Goal: Information Seeking & Learning: Compare options

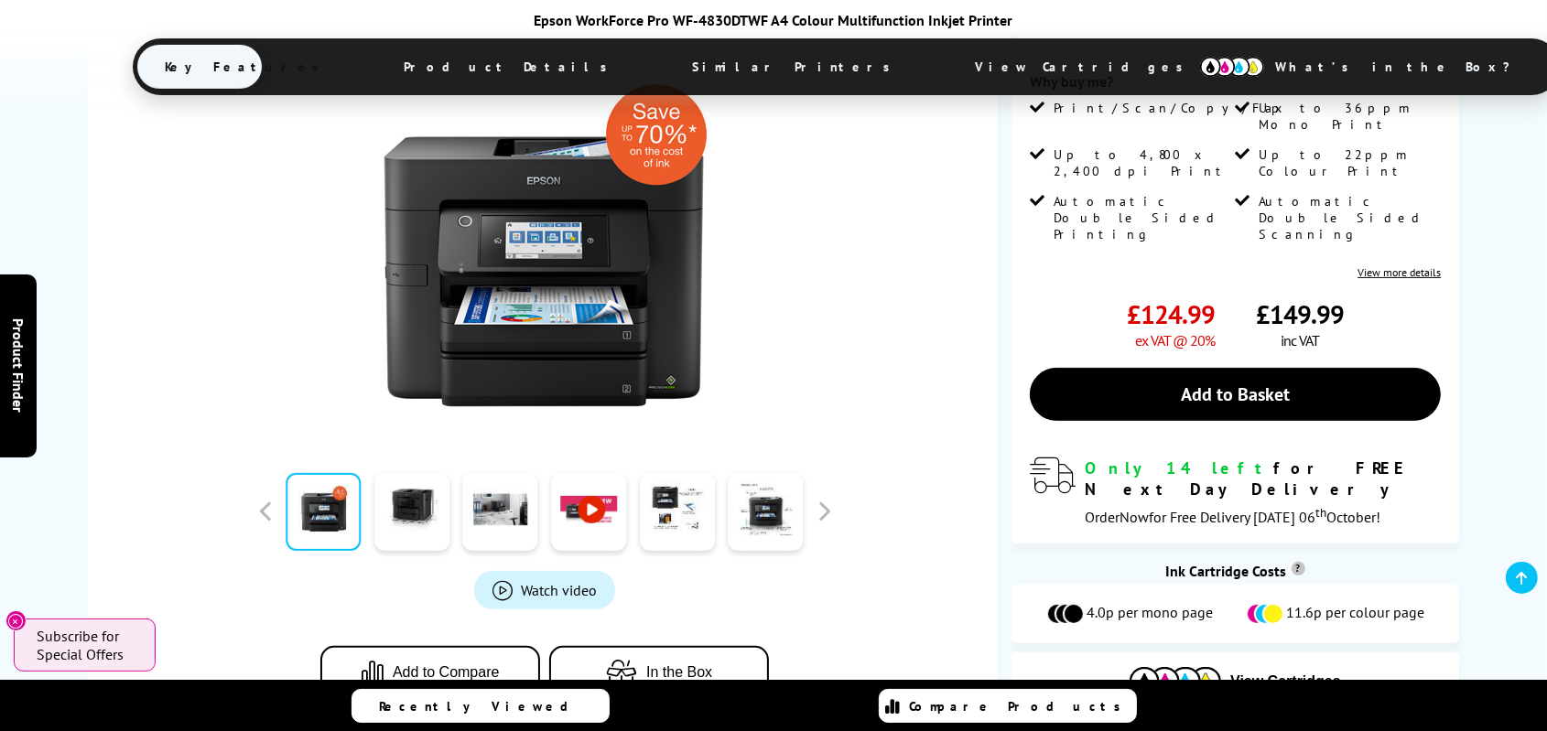
scroll to position [559, 0]
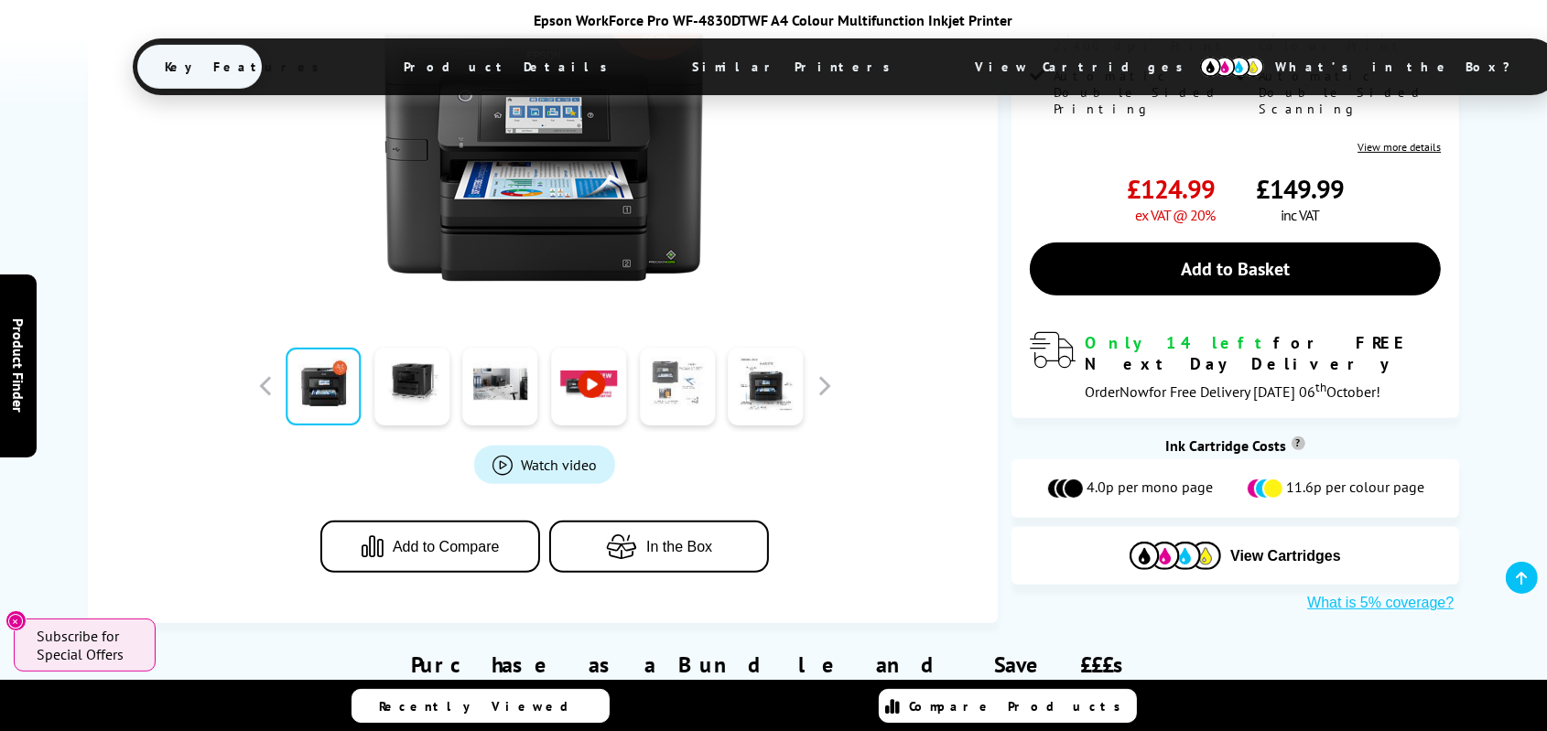
click at [690, 385] on link at bounding box center [677, 387] width 75 height 78
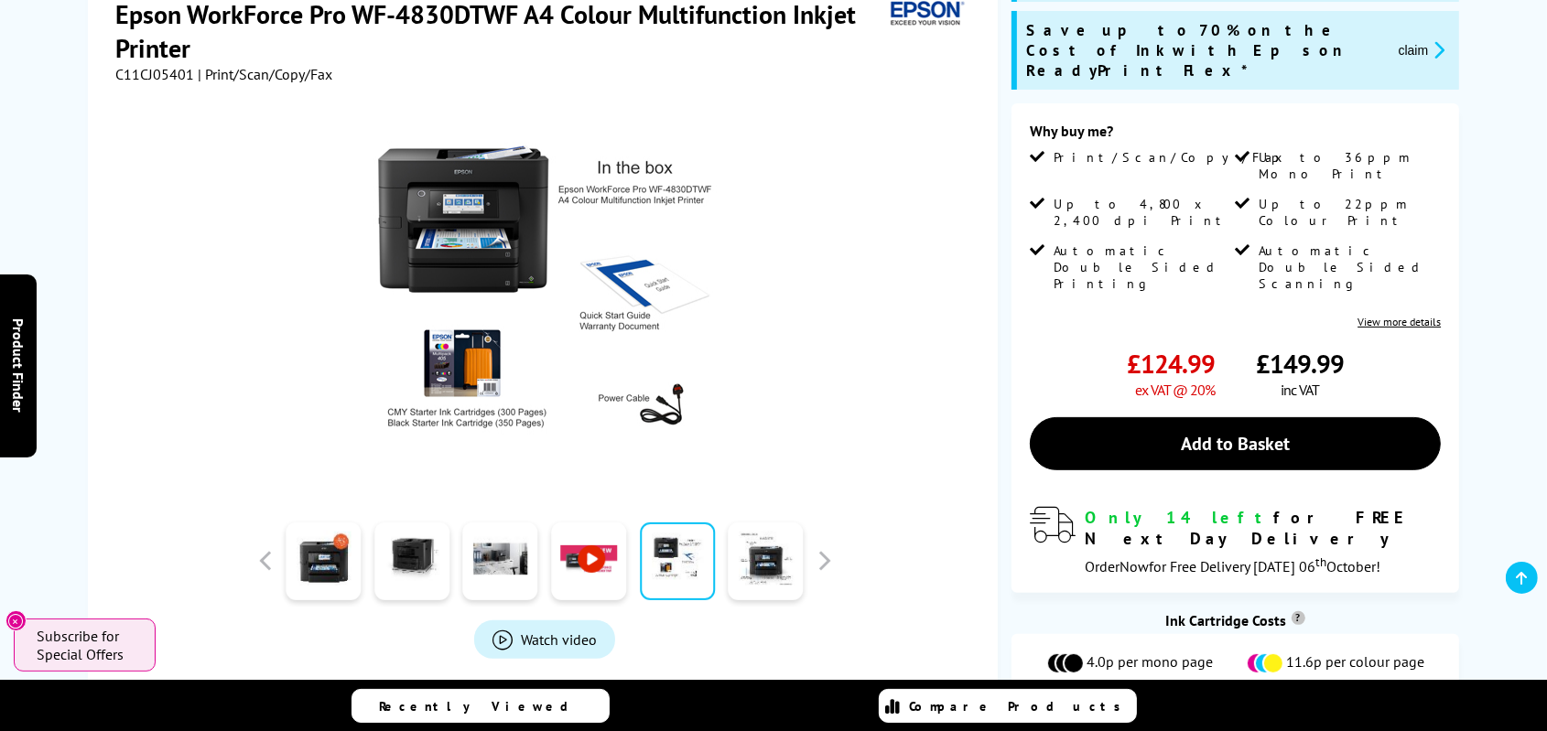
scroll to position [309, 0]
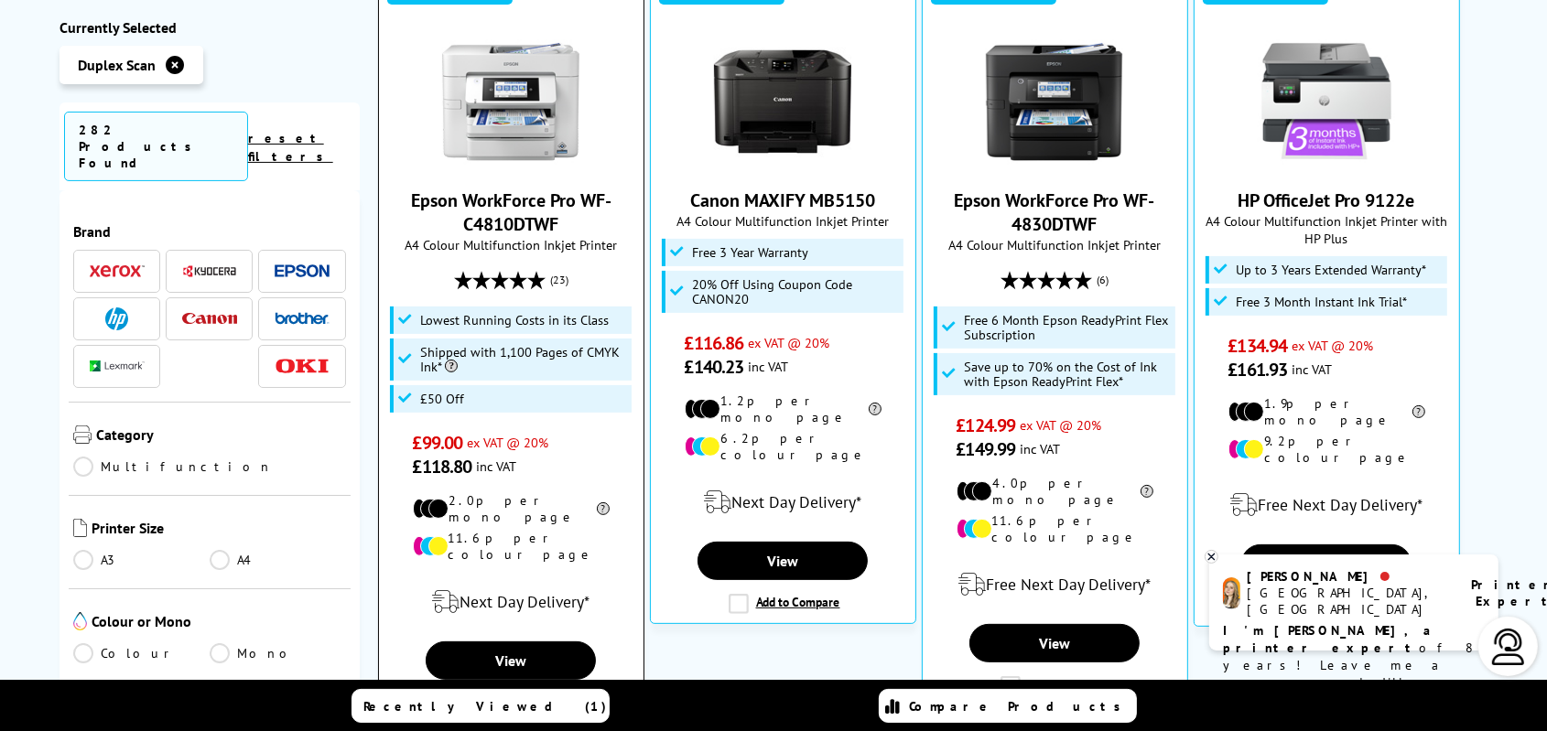
click at [526, 201] on link "Epson WorkForce Pro WF-C4810DTWF" at bounding box center [511, 213] width 200 height 48
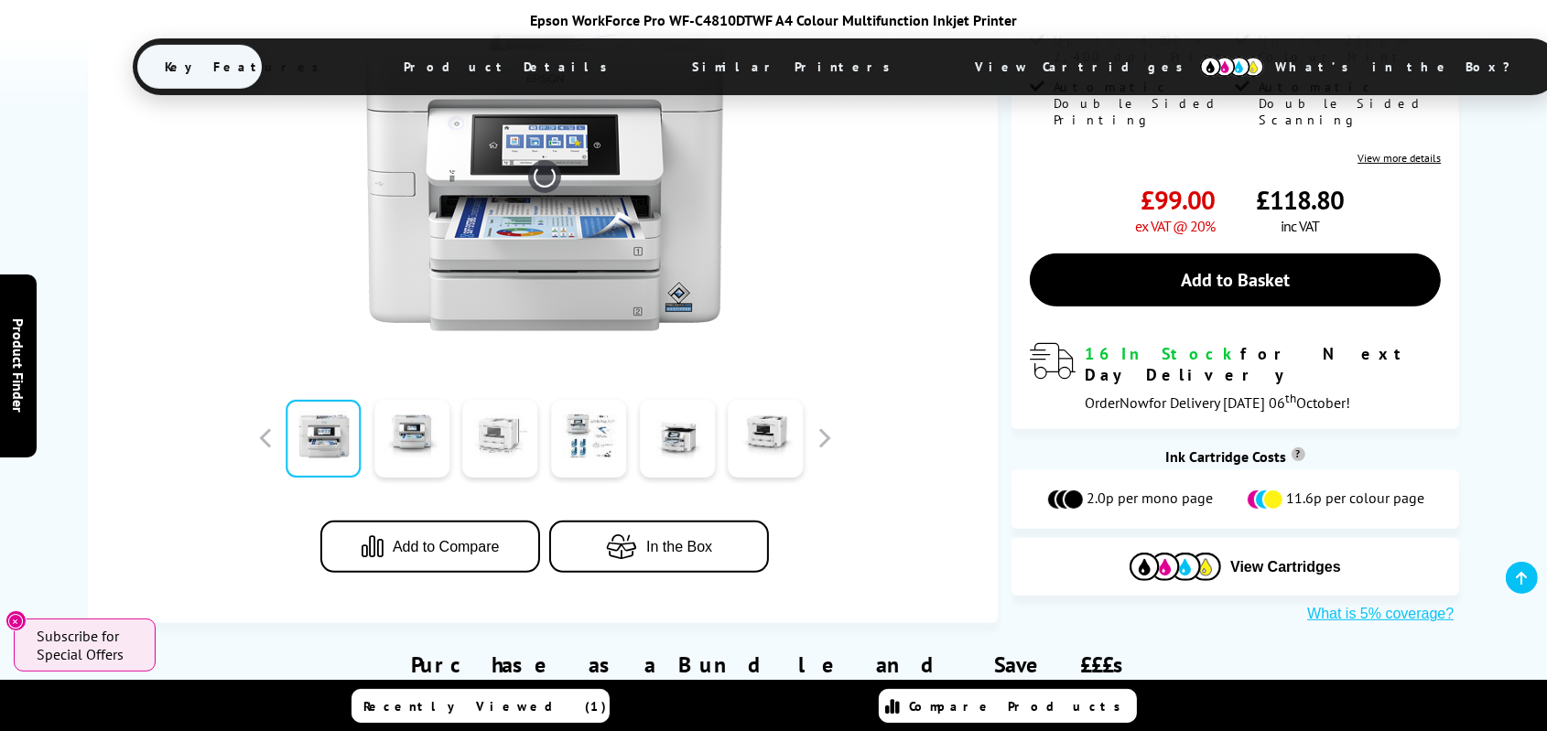
scroll to position [555, 0]
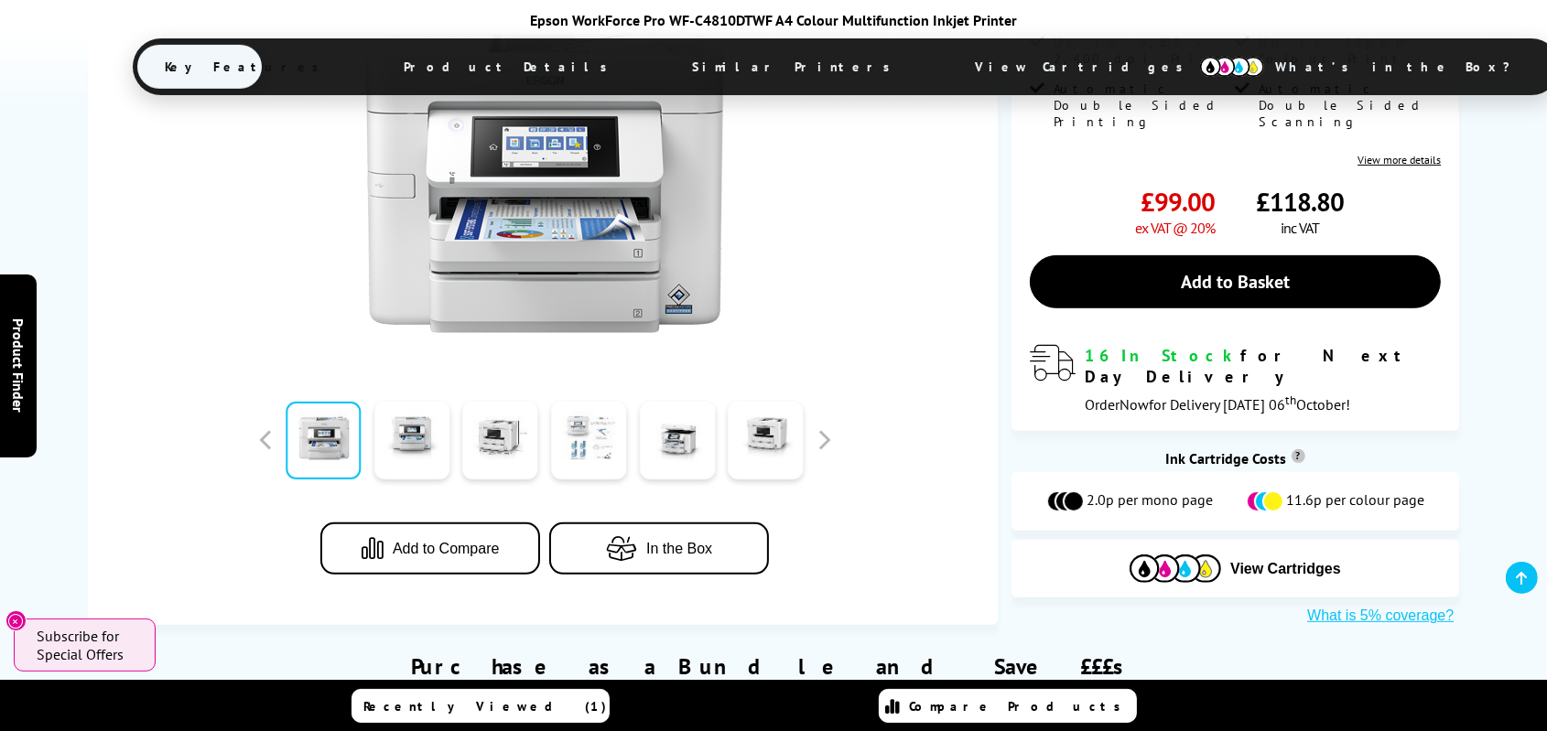
click at [593, 402] on link at bounding box center [588, 441] width 75 height 78
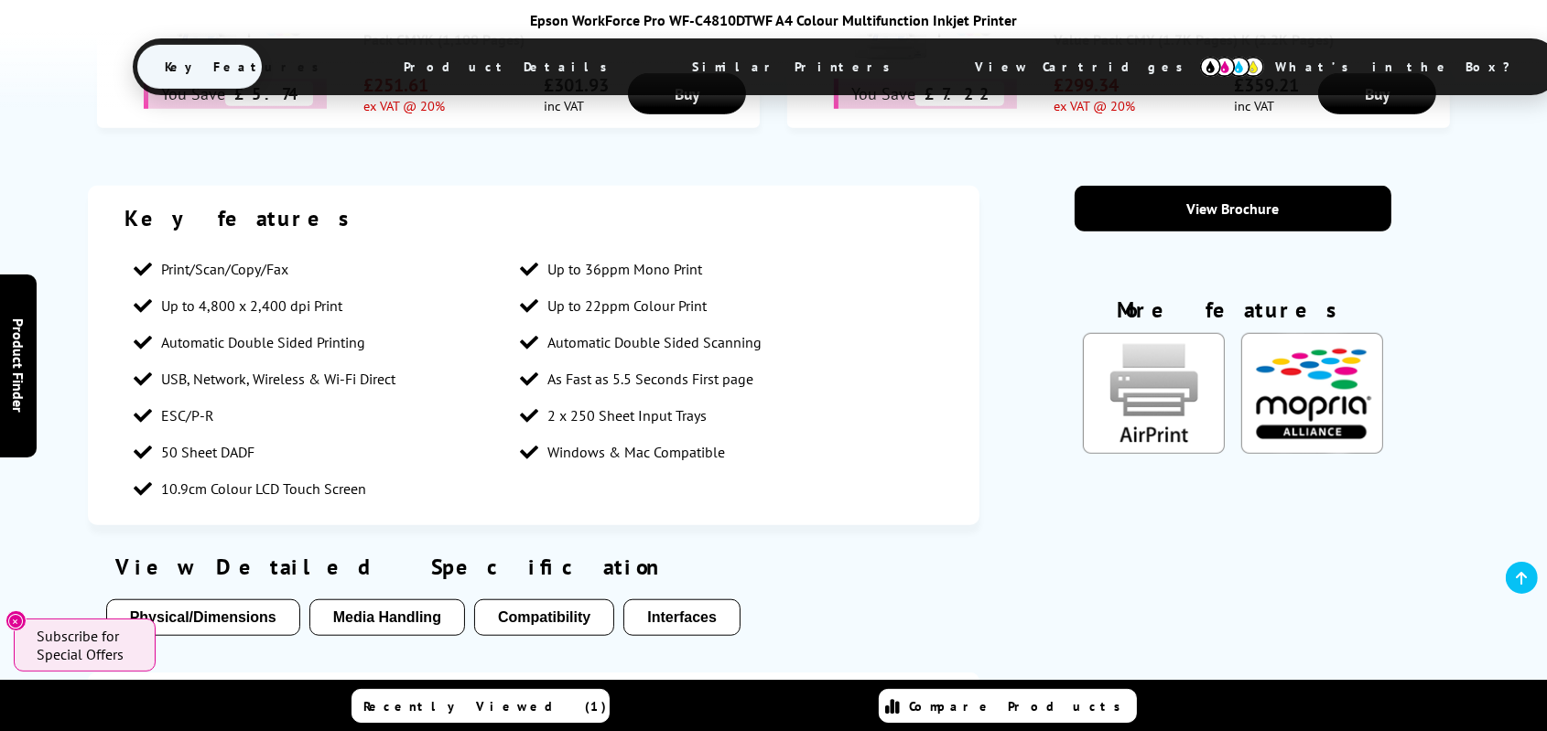
scroll to position [1449, 0]
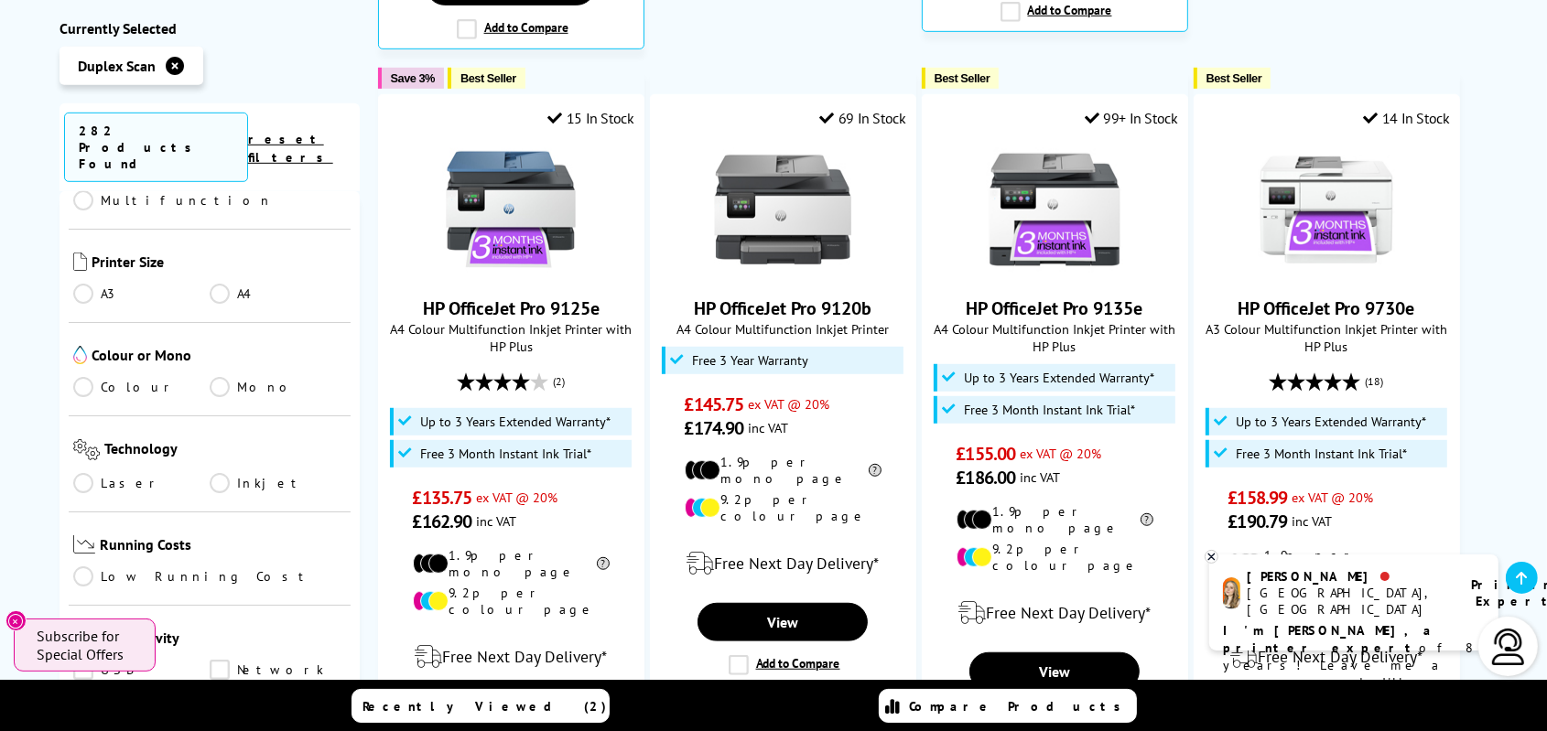
scroll to position [253, 0]
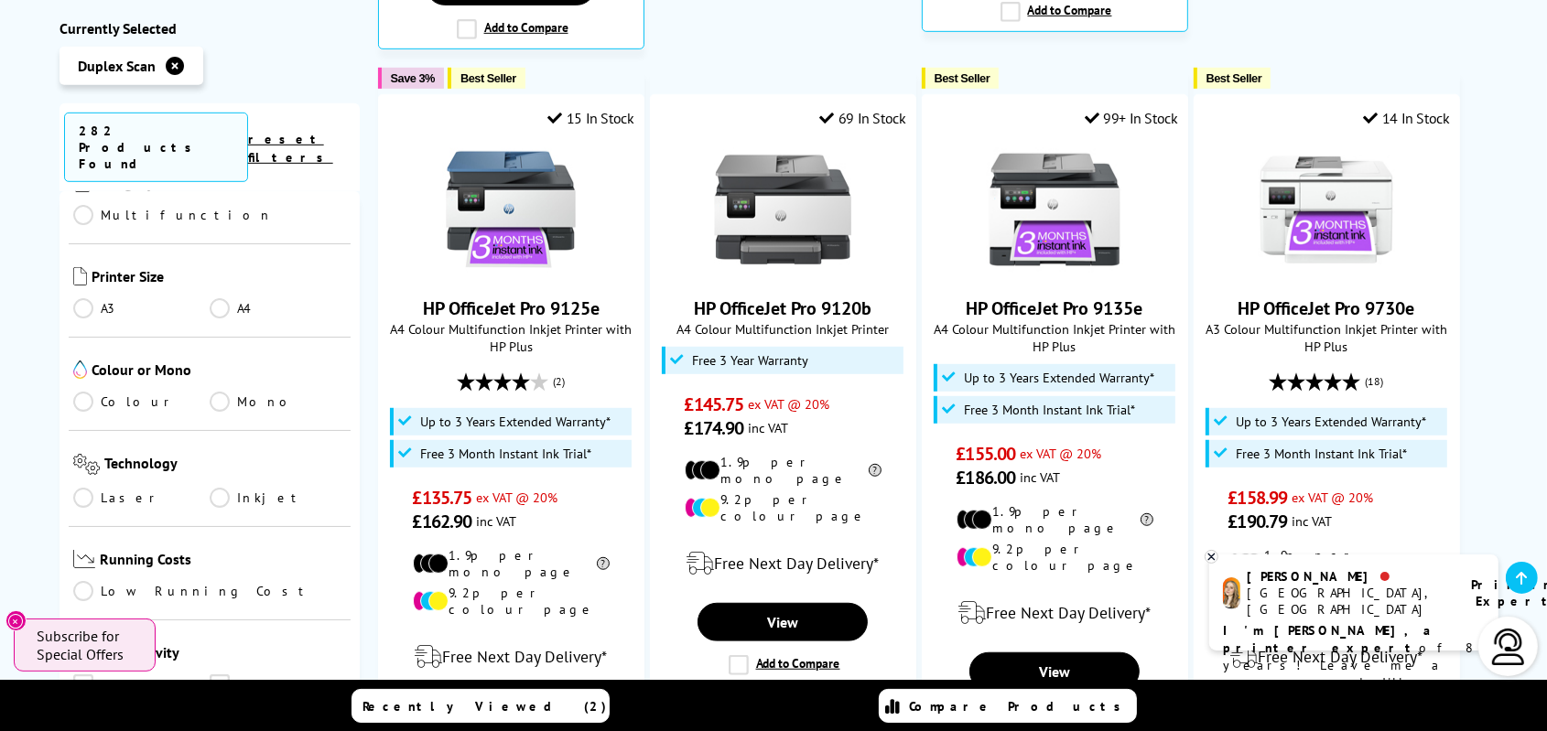
click at [96, 487] on link "Laser" at bounding box center [141, 497] width 136 height 20
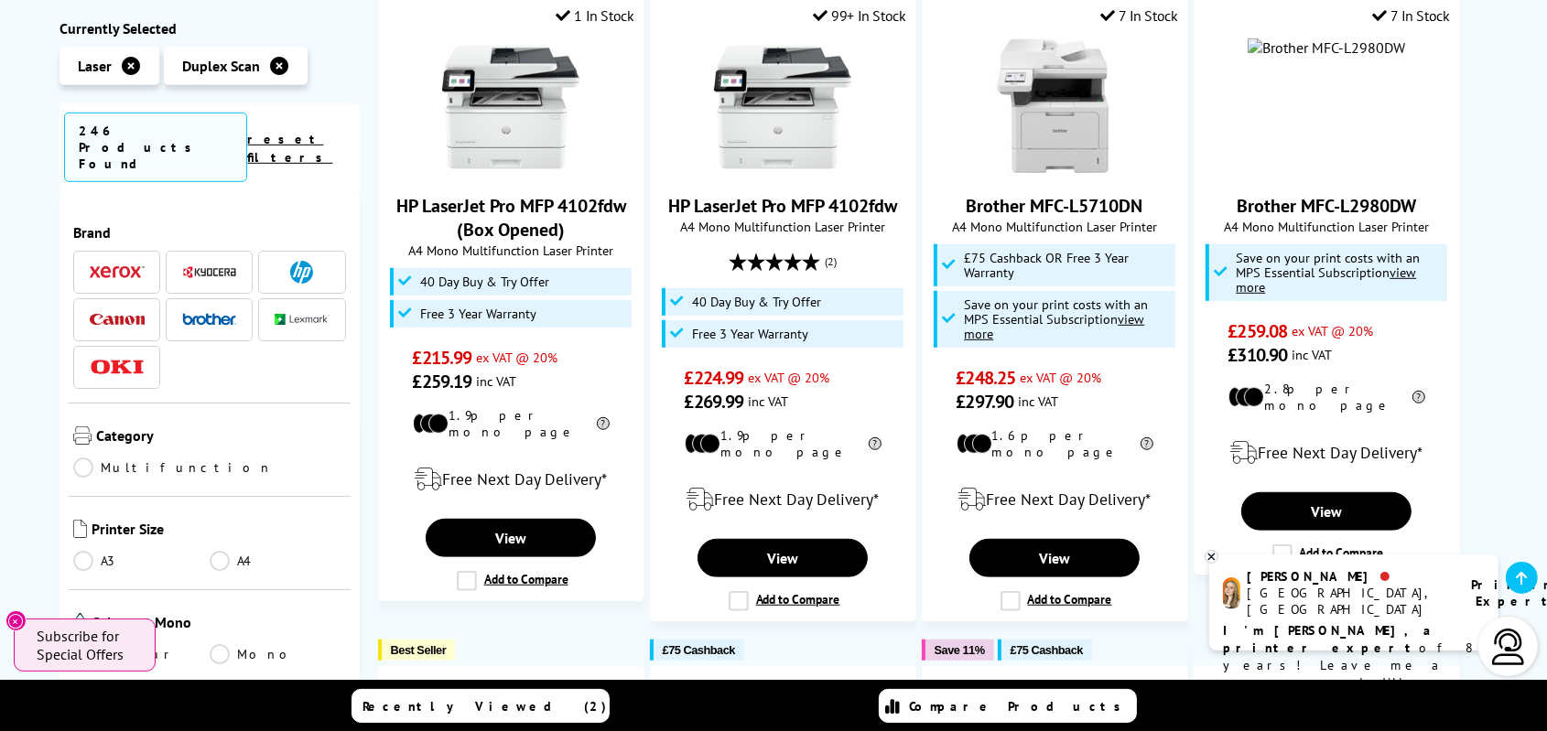
scroll to position [253, 0]
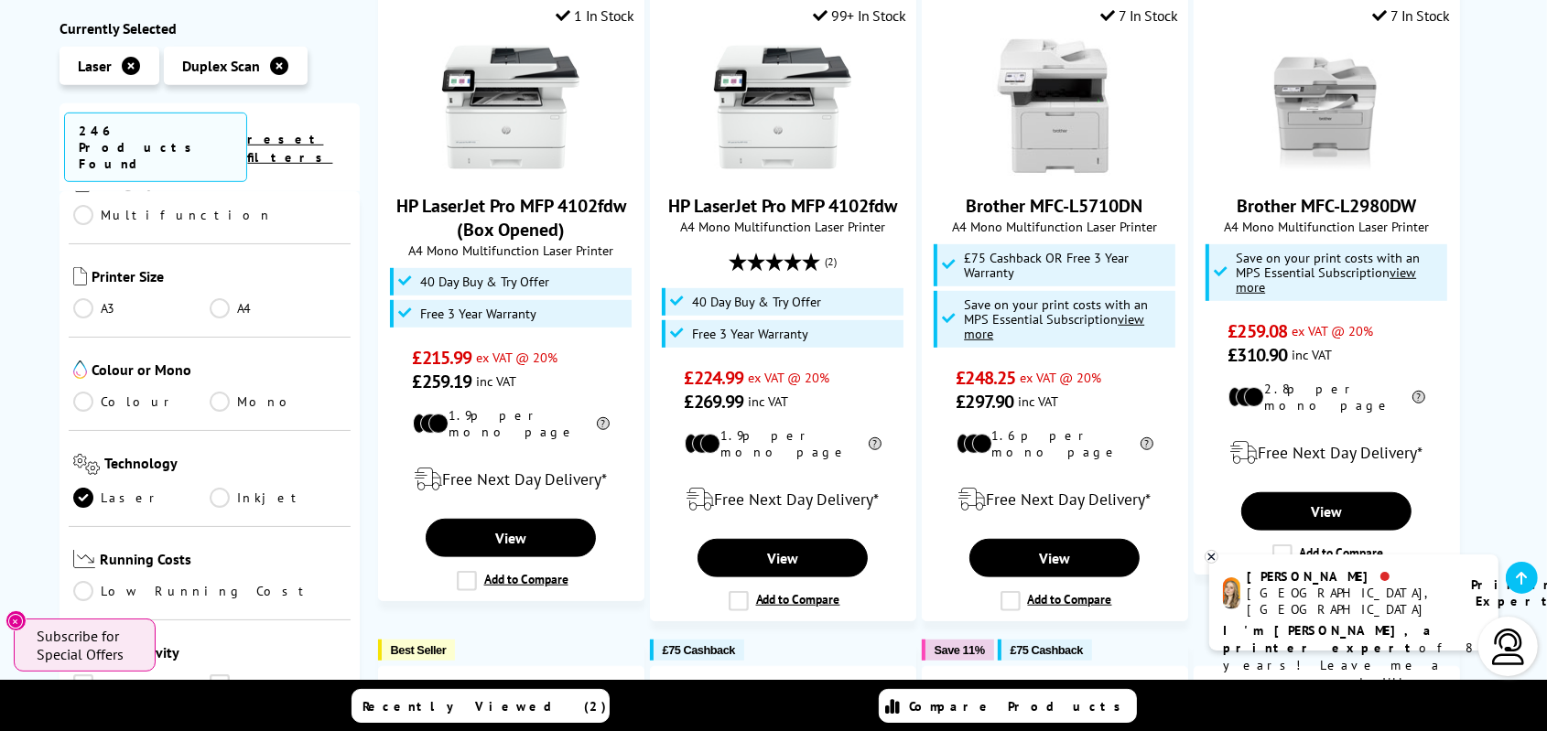
click at [84, 358] on div "Colour or Mono Colour Mono" at bounding box center [210, 383] width 282 height 93
click at [84, 391] on link "Colour" at bounding box center [141, 401] width 136 height 20
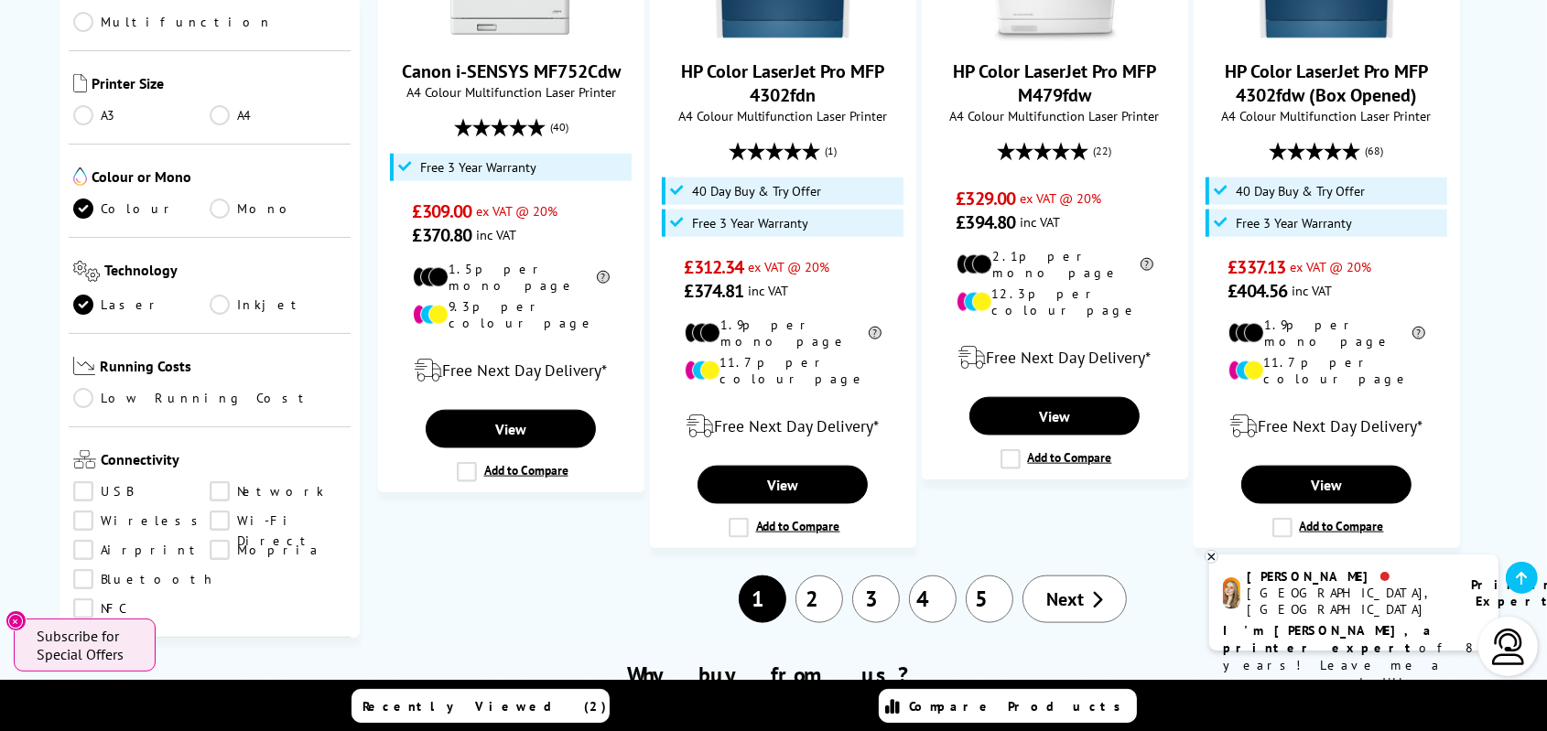
scroll to position [2096, 0]
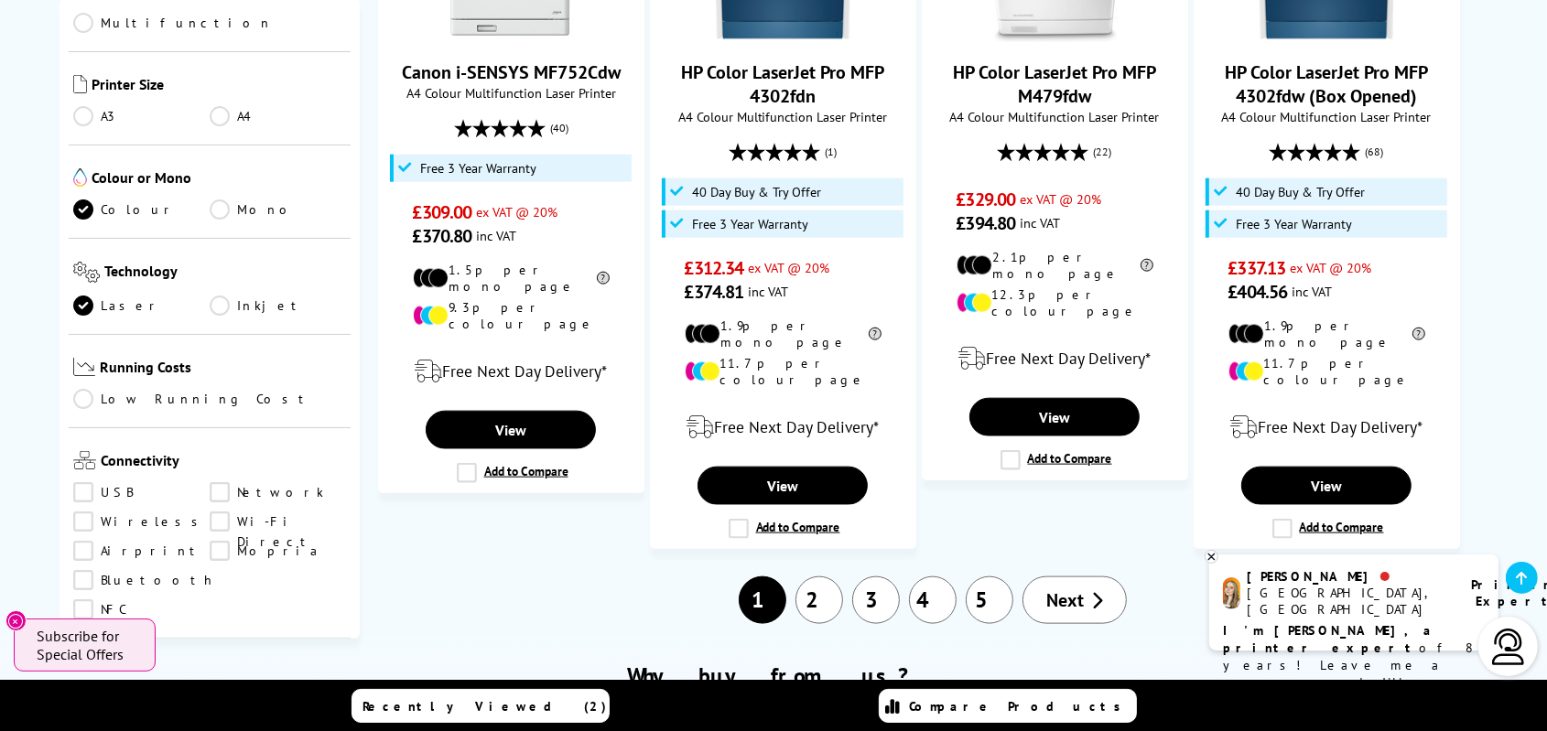
click at [808, 577] on link "2" at bounding box center [820, 601] width 48 height 48
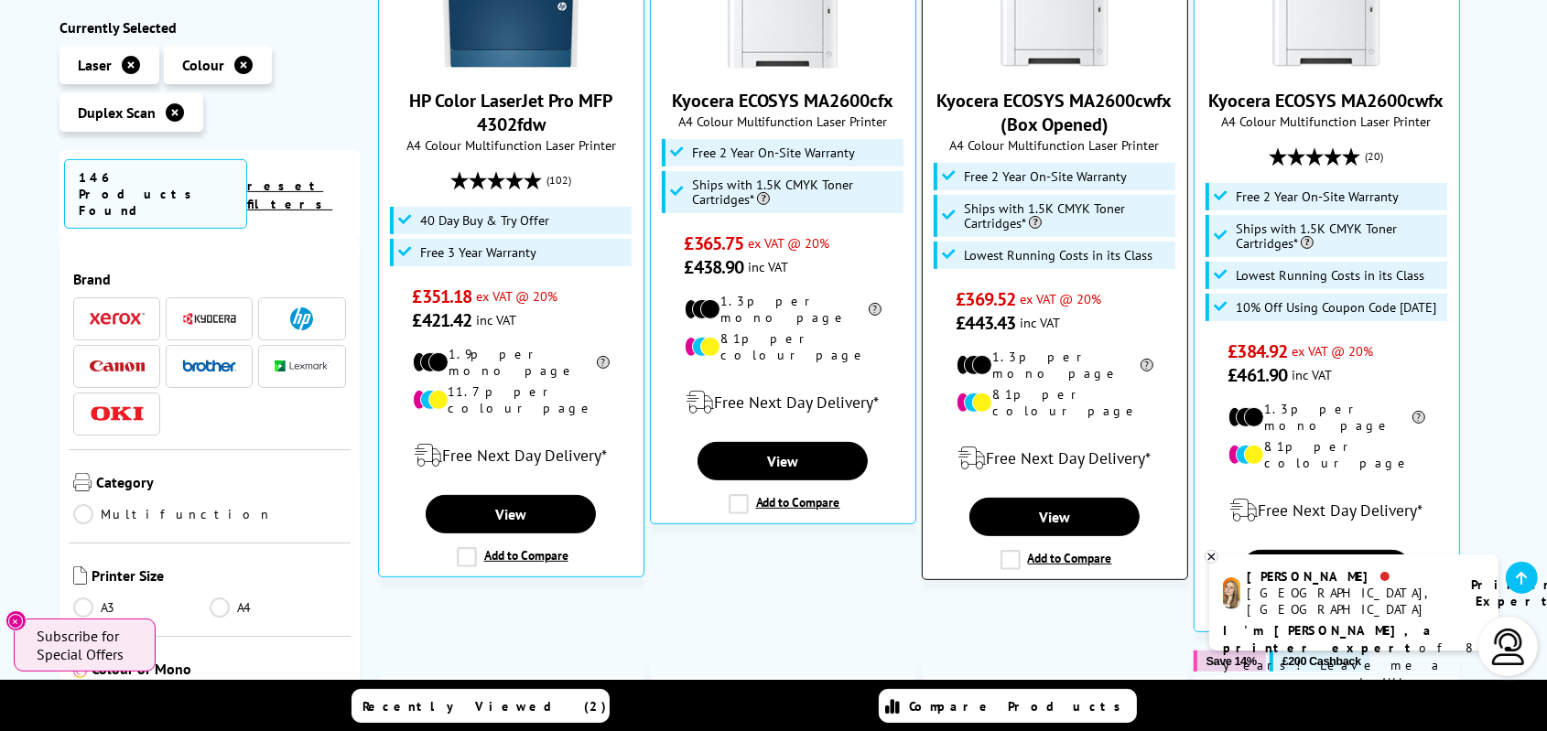
scroll to position [532, 0]
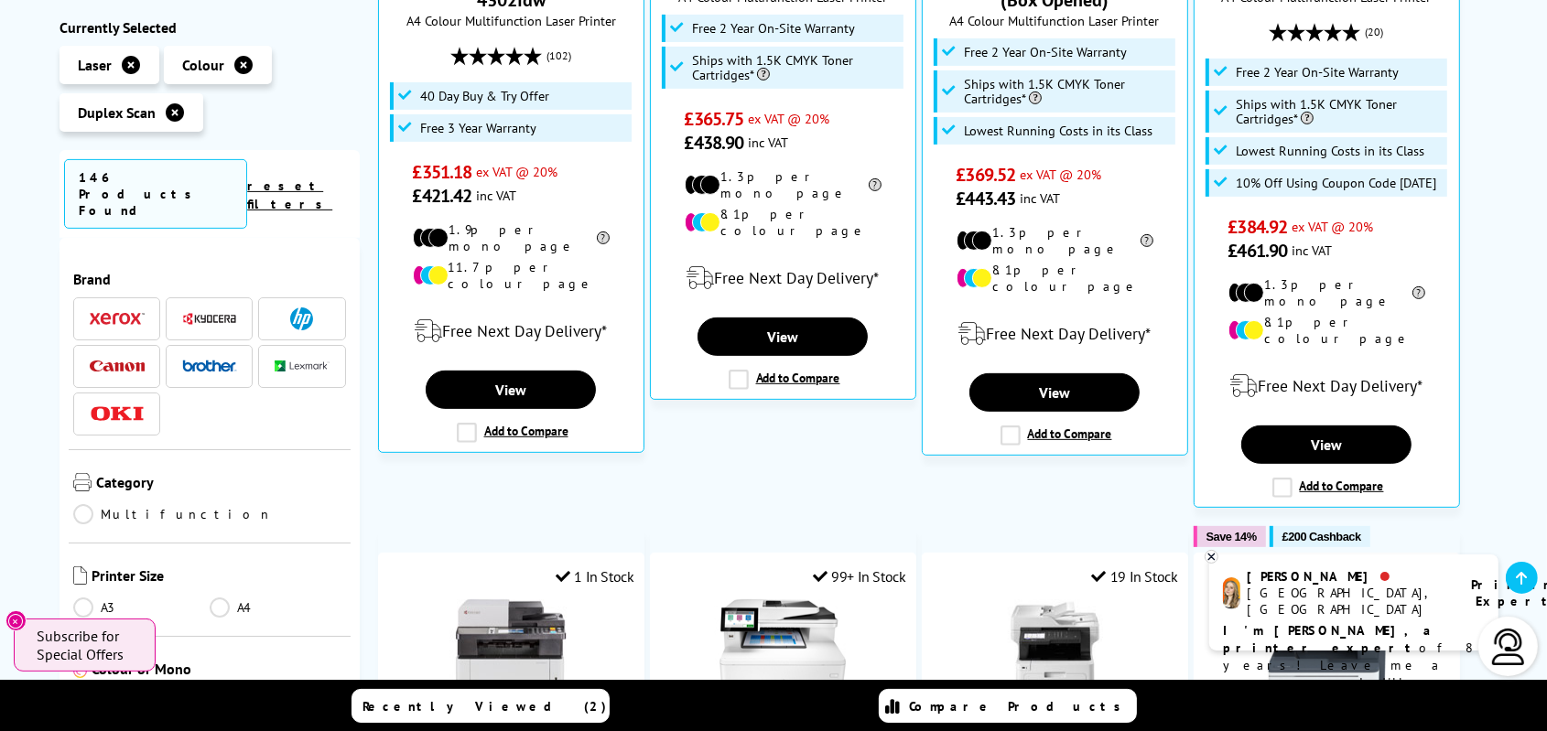
scroll to position [785, 0]
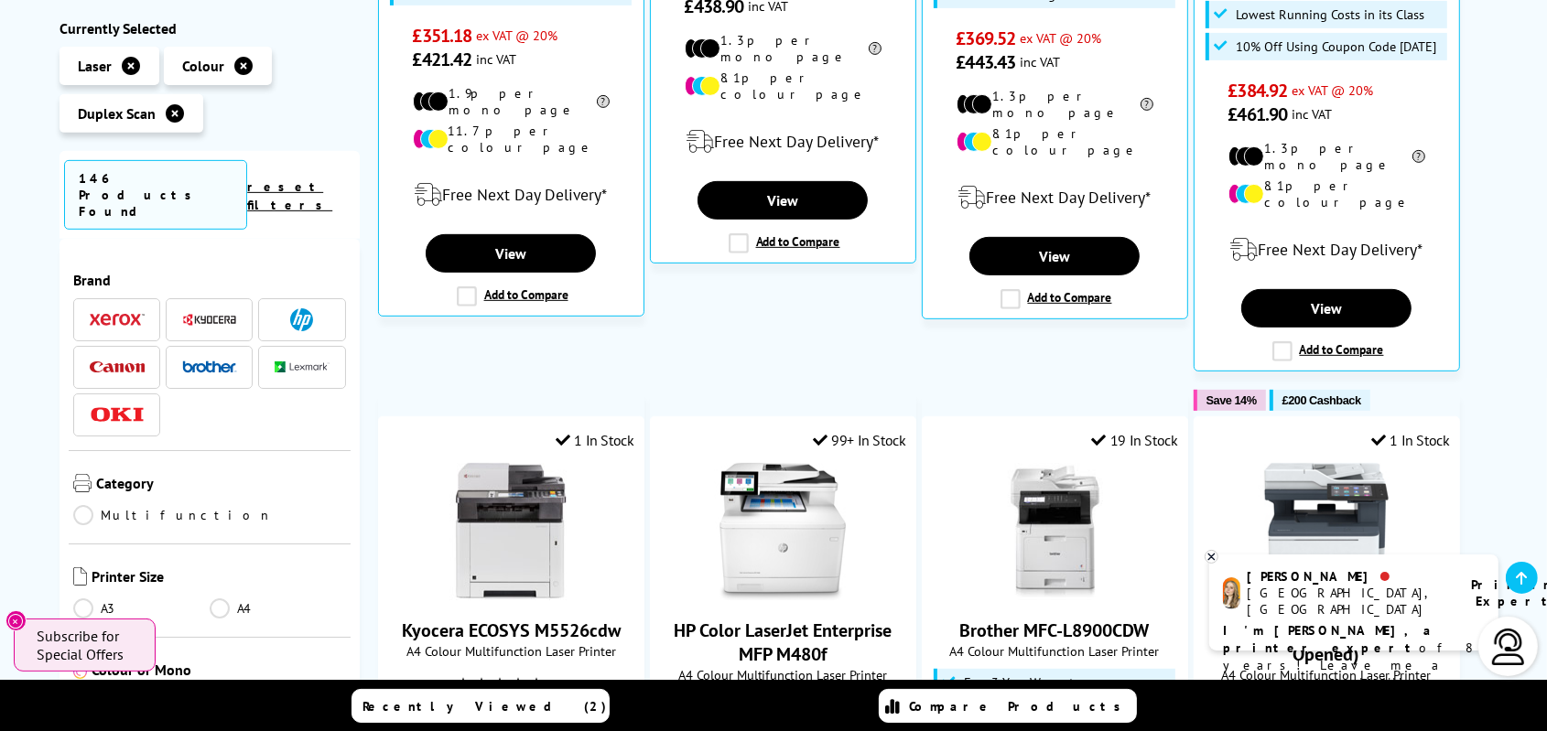
click at [1211, 556] on icon at bounding box center [1212, 557] width 12 height 14
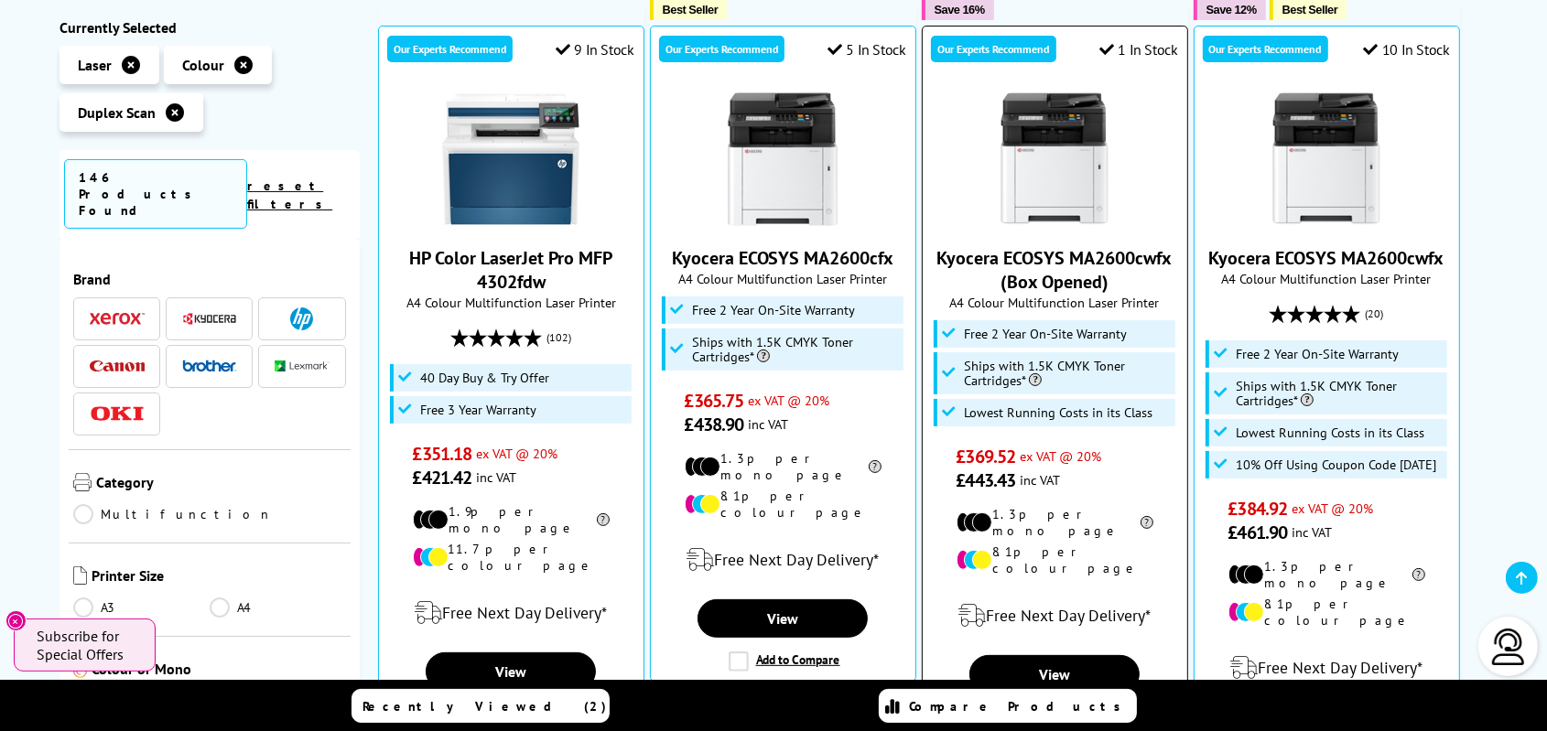
scroll to position [366, 0]
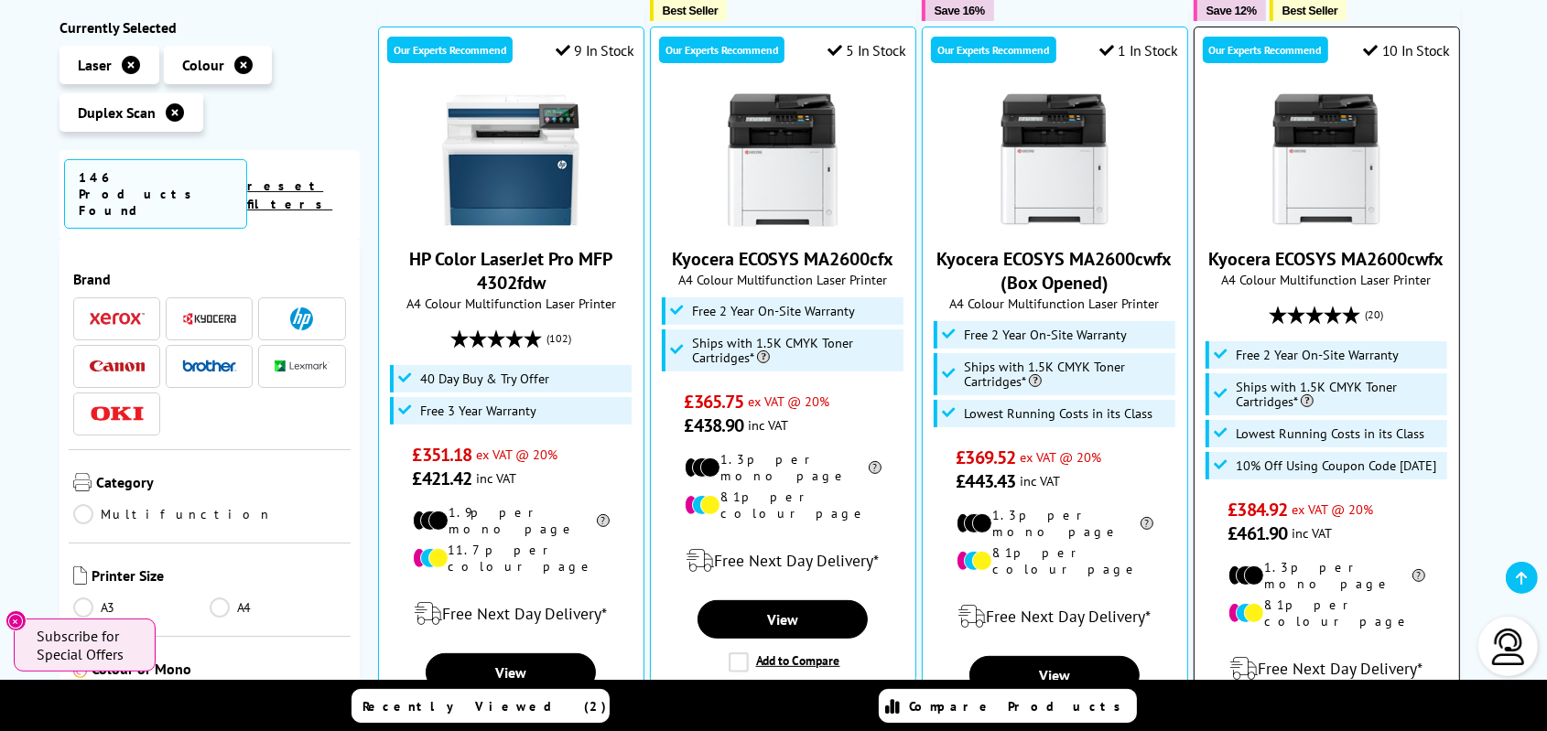
click at [1308, 254] on link "Kyocera ECOSYS MA2600cwfx" at bounding box center [1326, 259] width 235 height 24
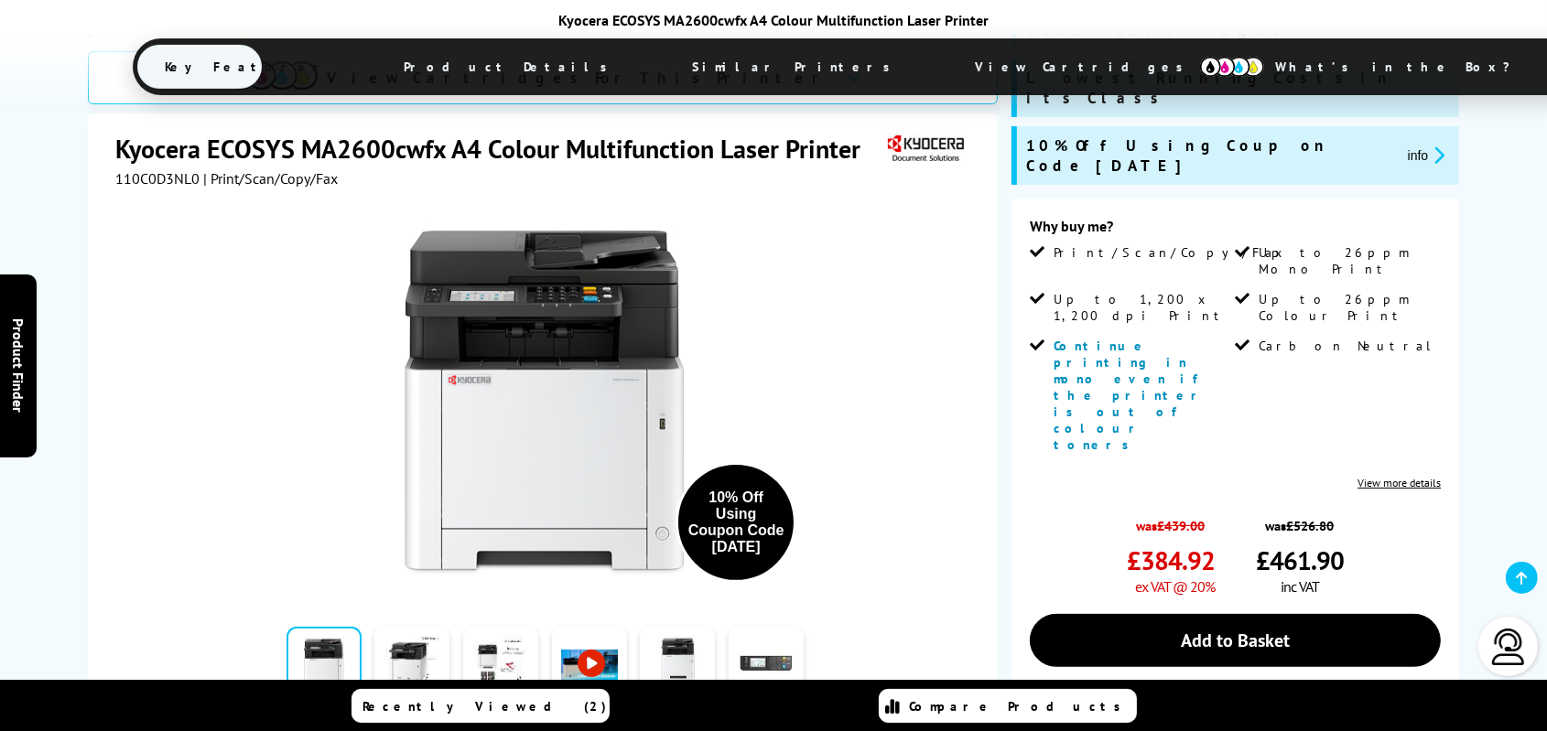
scroll to position [367, 0]
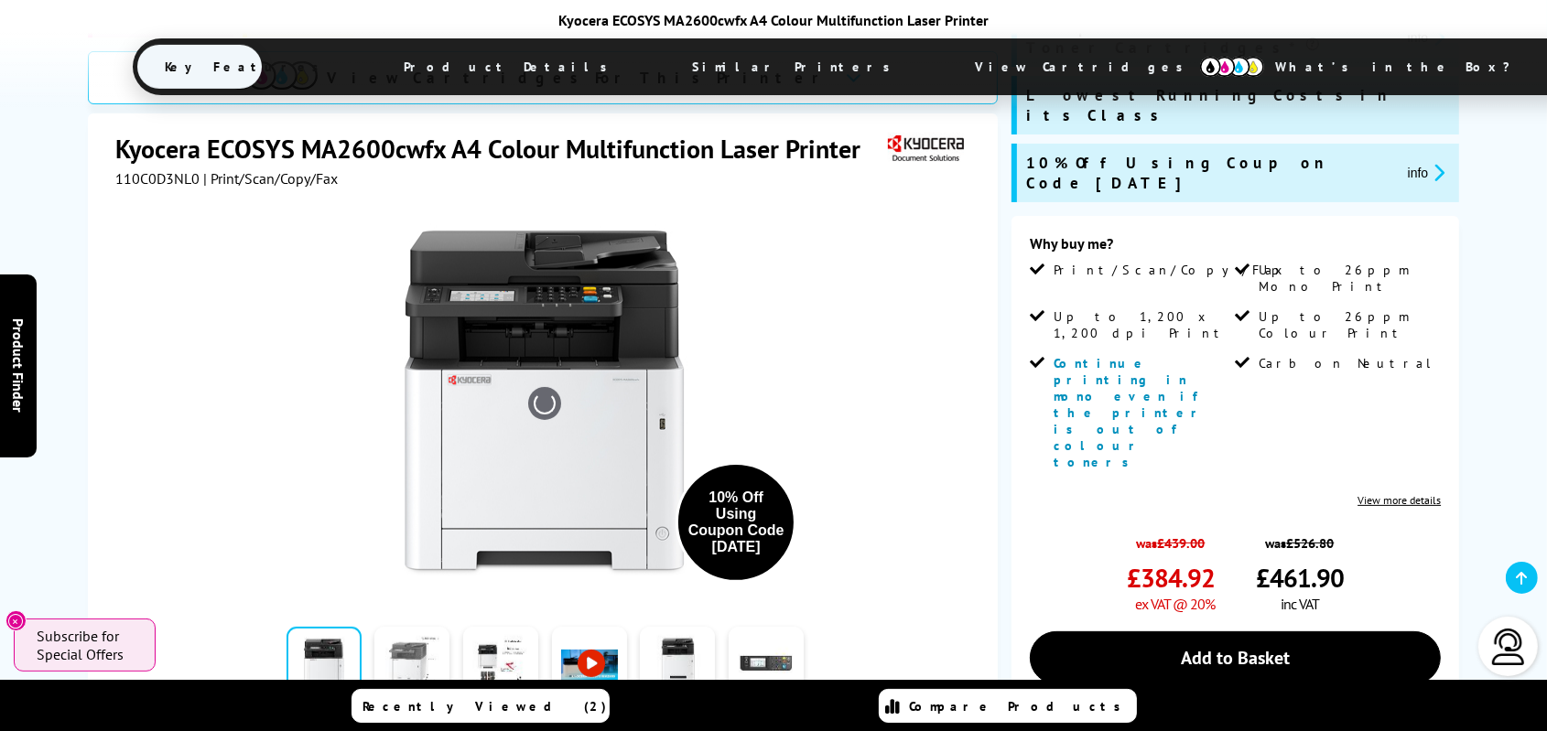
click at [402, 627] on link at bounding box center [411, 666] width 75 height 78
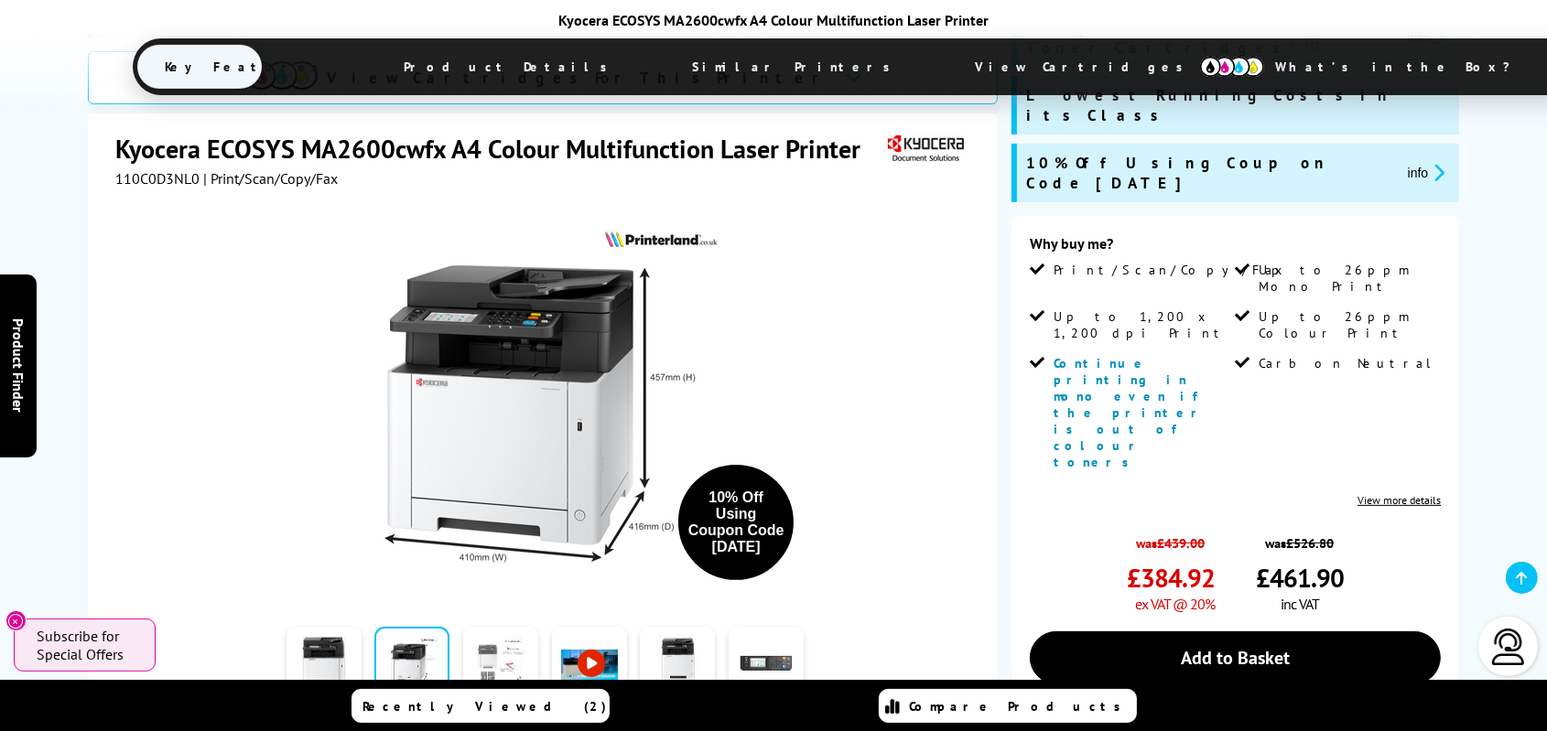
click at [478, 627] on link at bounding box center [500, 666] width 75 height 78
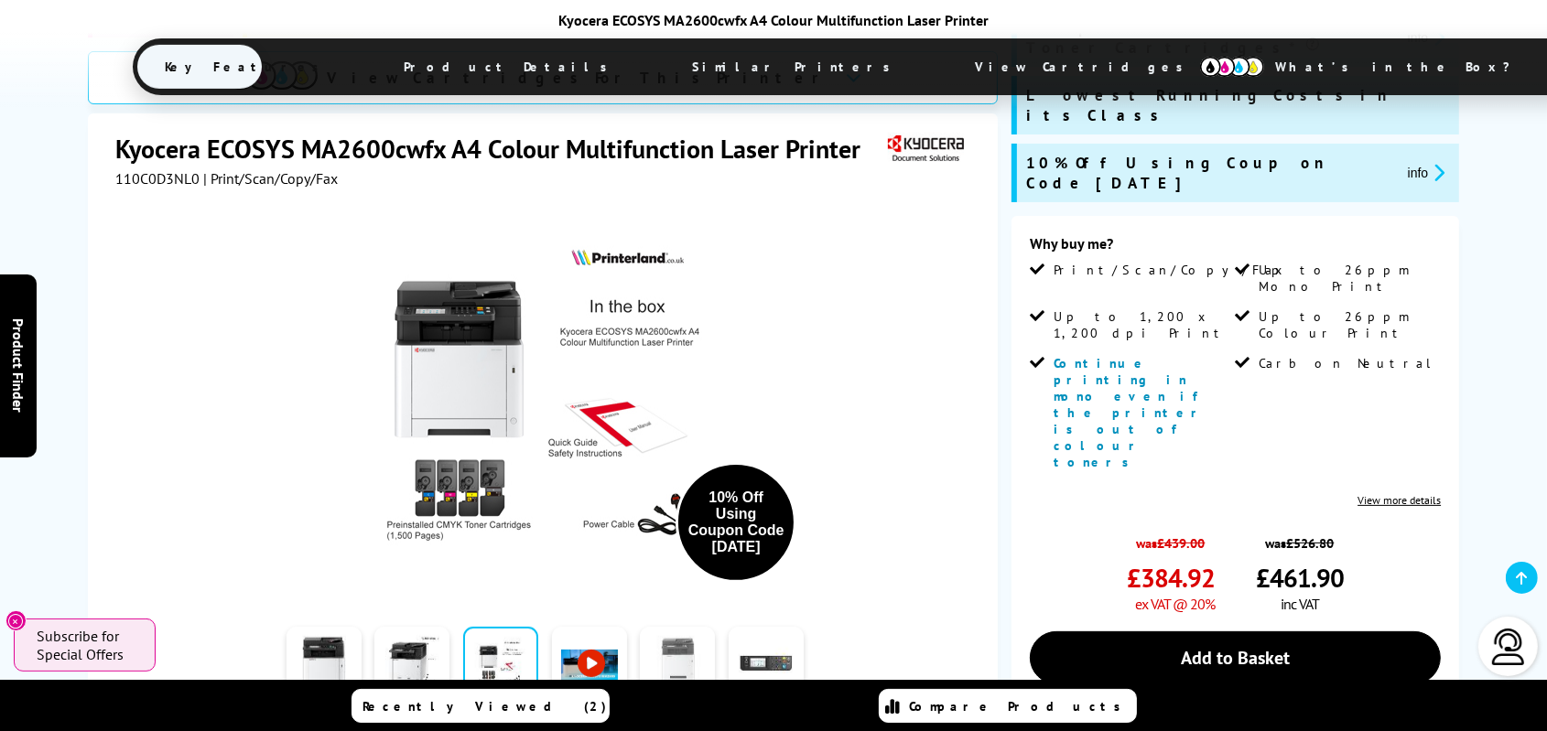
click at [673, 627] on link at bounding box center [677, 666] width 75 height 78
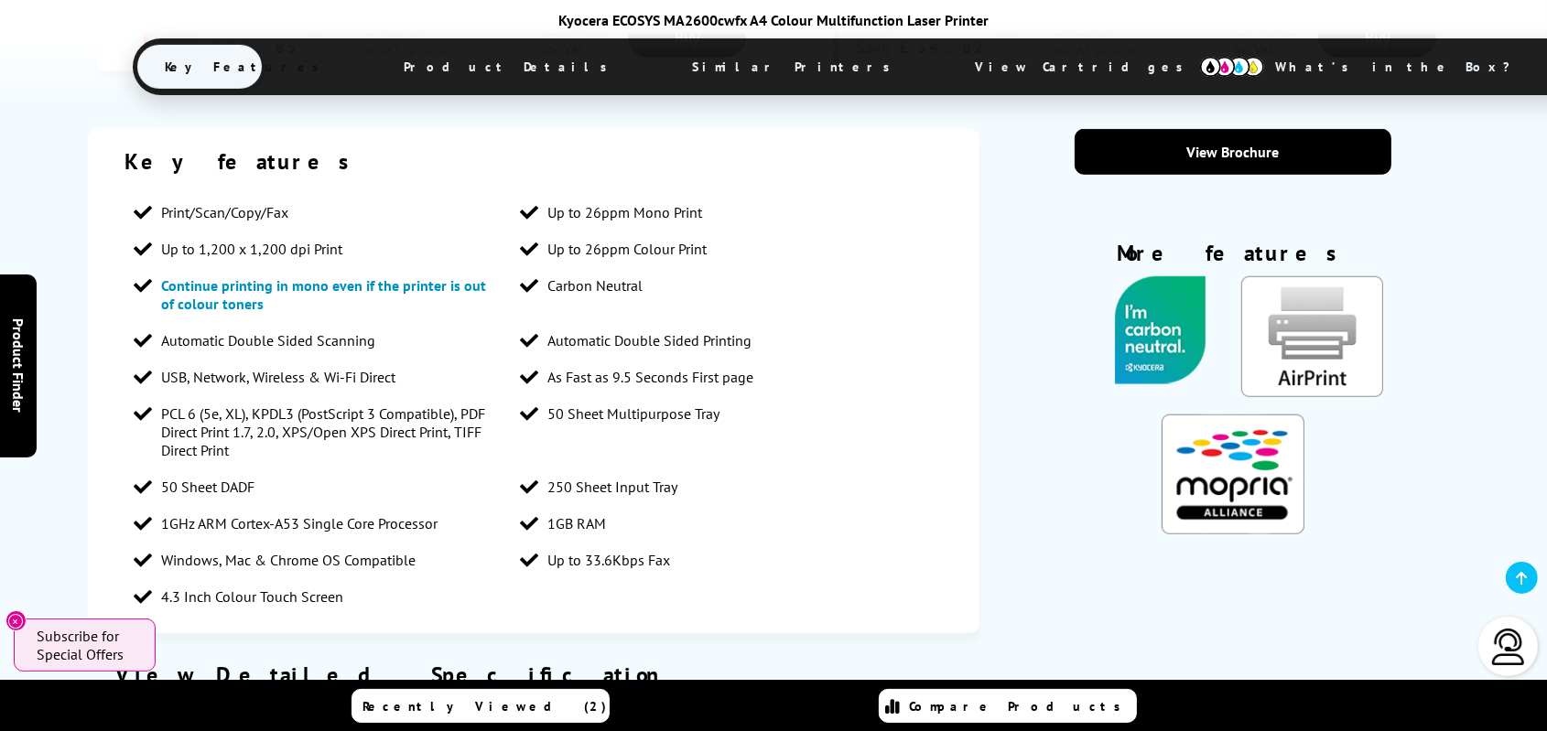
scroll to position [1559, 0]
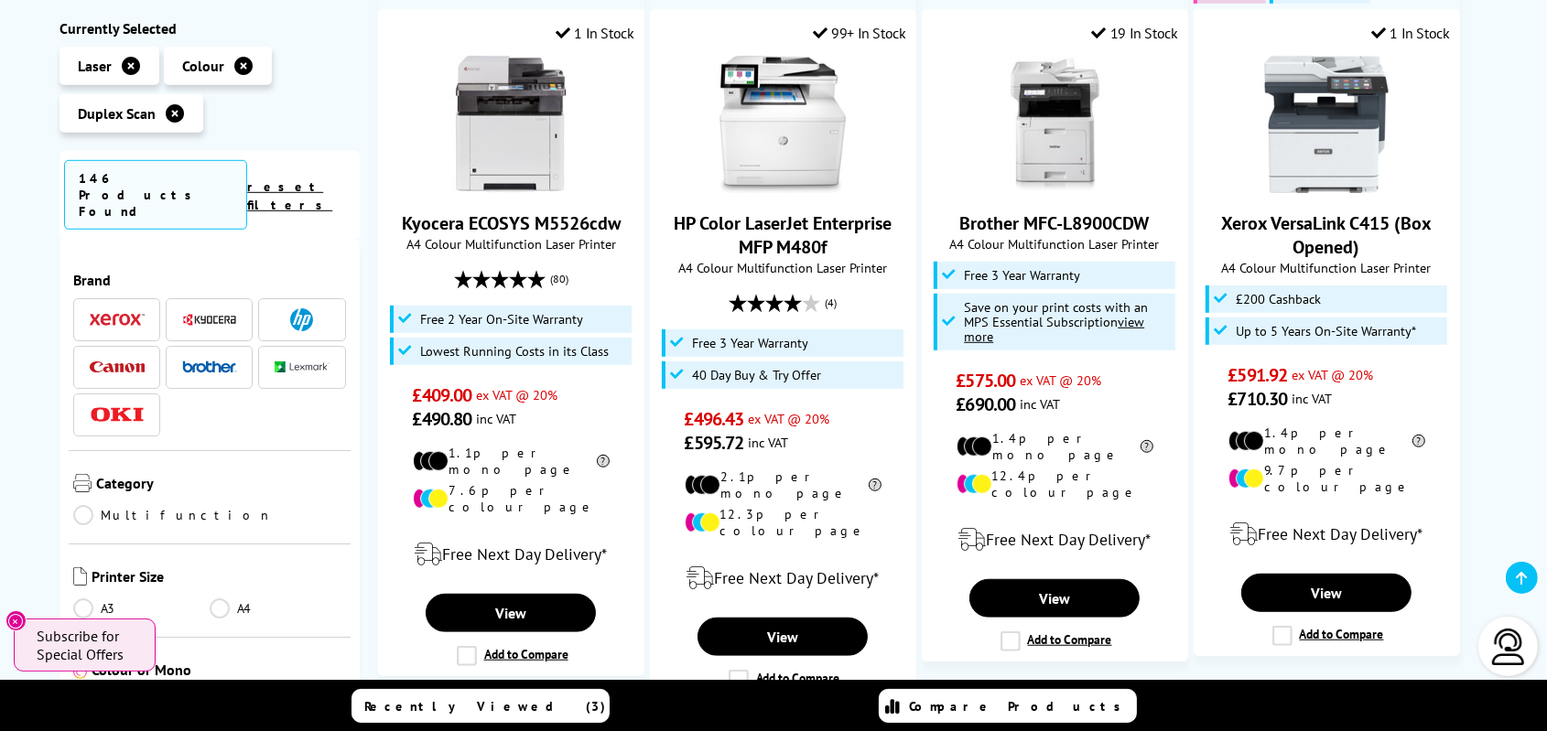
scroll to position [1196, 0]
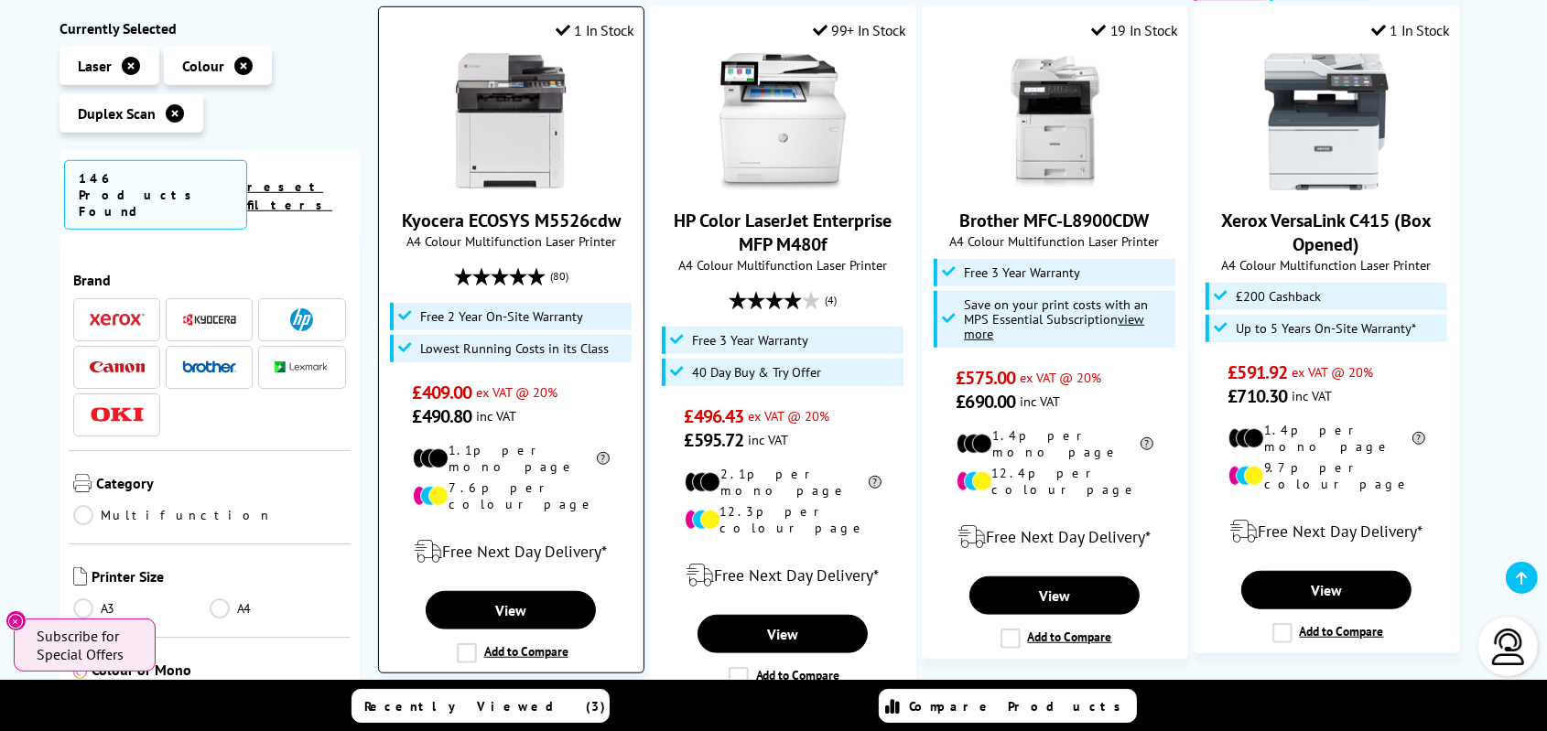
click at [592, 209] on link "Kyocera ECOSYS M5526cdw" at bounding box center [511, 221] width 219 height 24
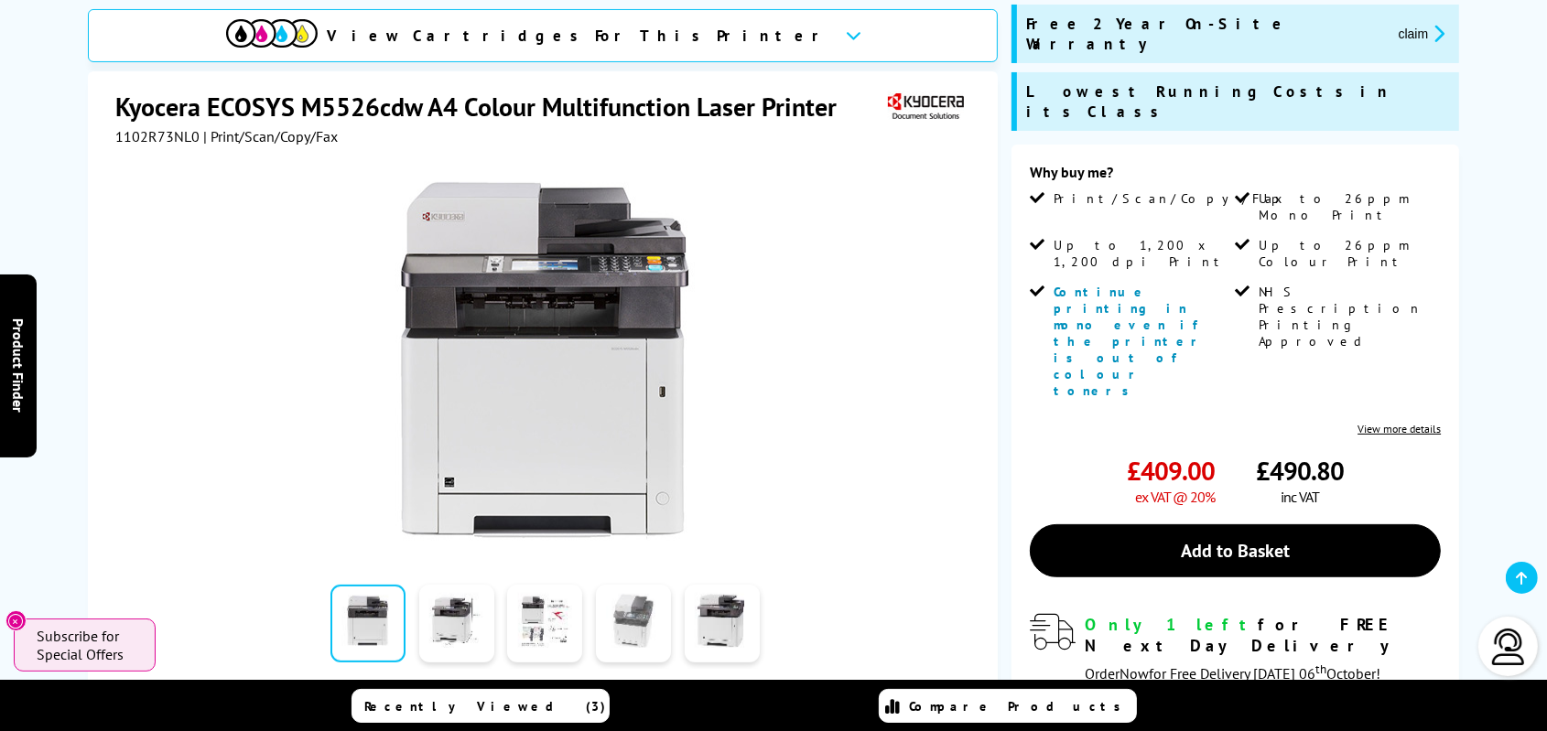
scroll to position [282, 0]
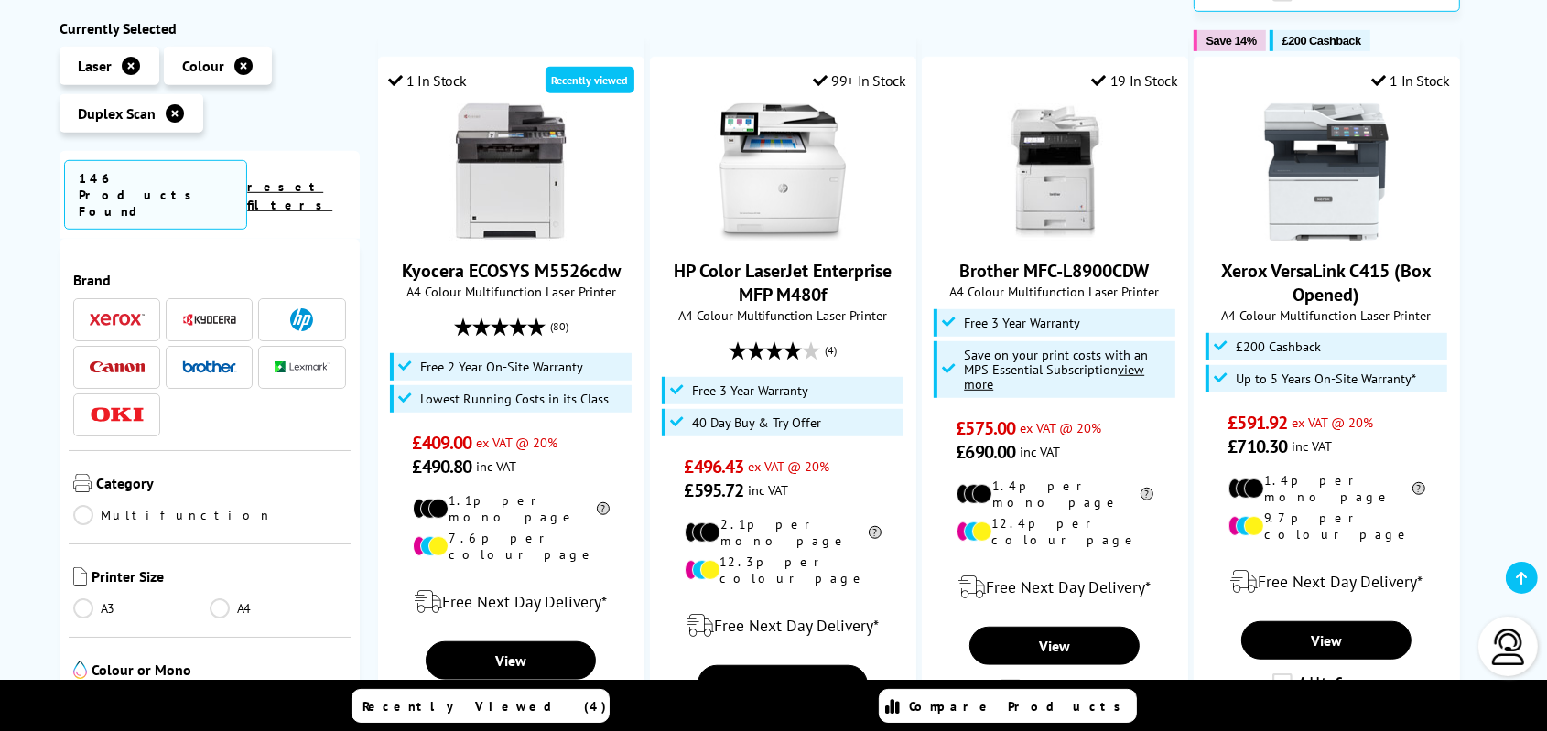
scroll to position [1131, 0]
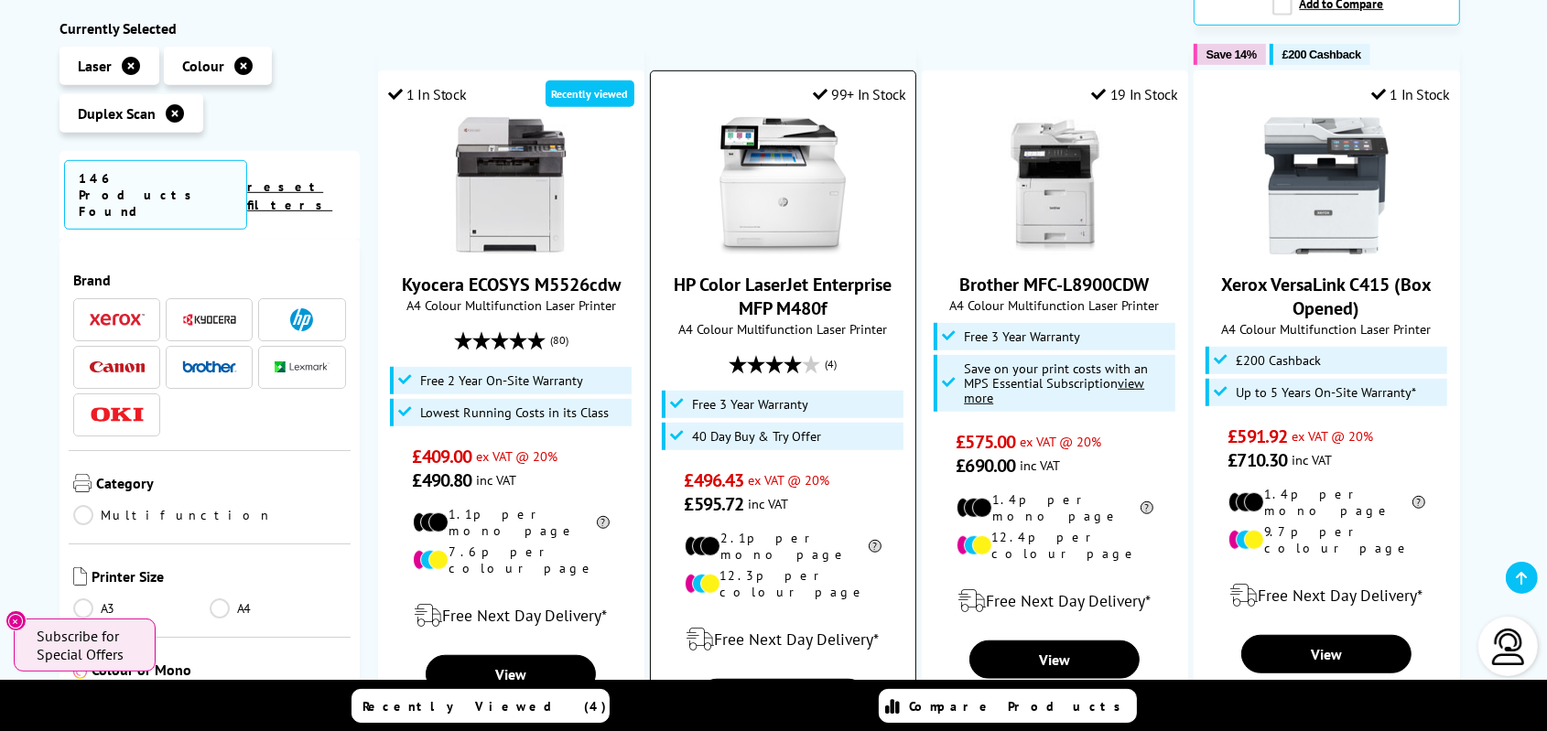
click at [806, 273] on link "HP Color LaserJet Enterprise MFP M480f" at bounding box center [783, 297] width 218 height 48
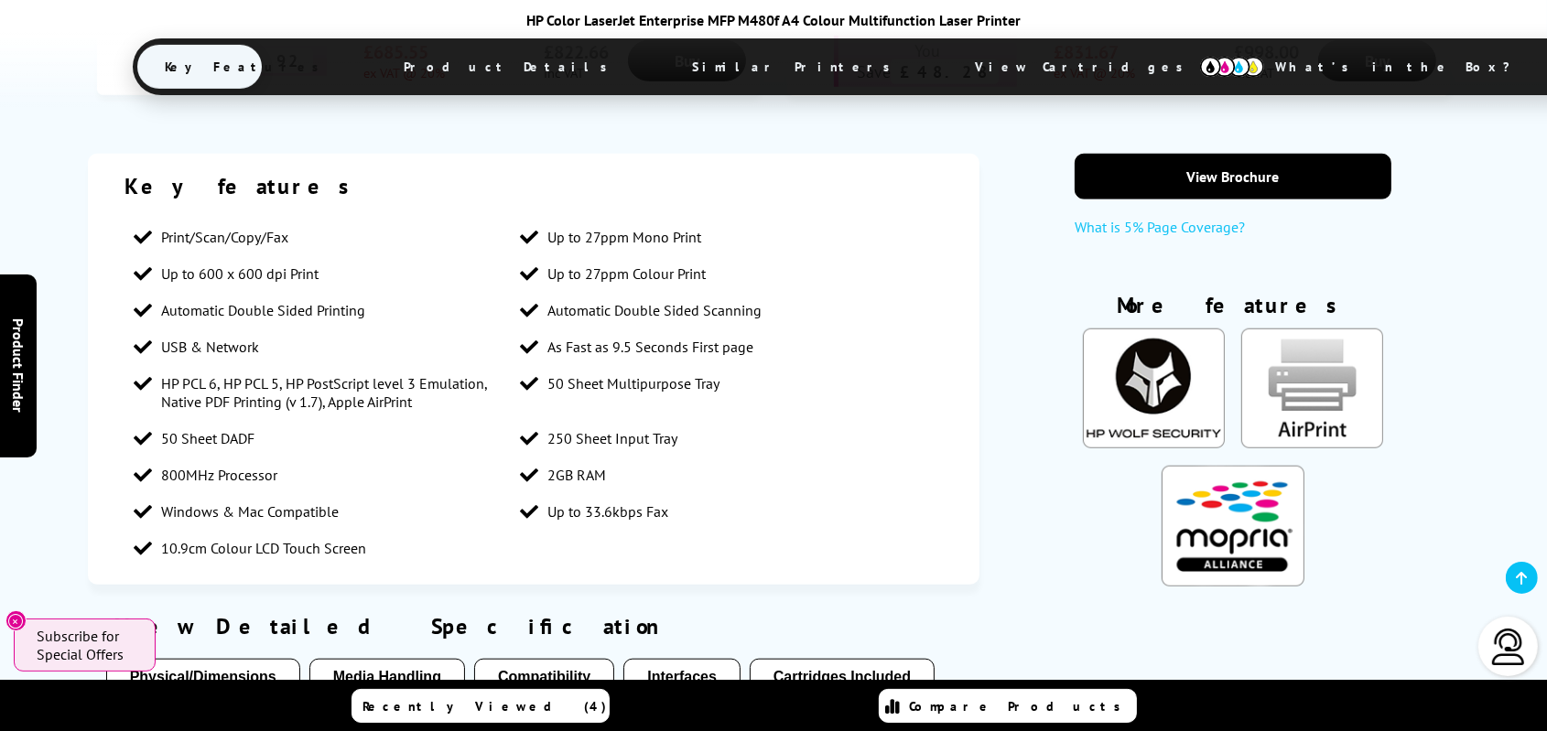
scroll to position [1625, 0]
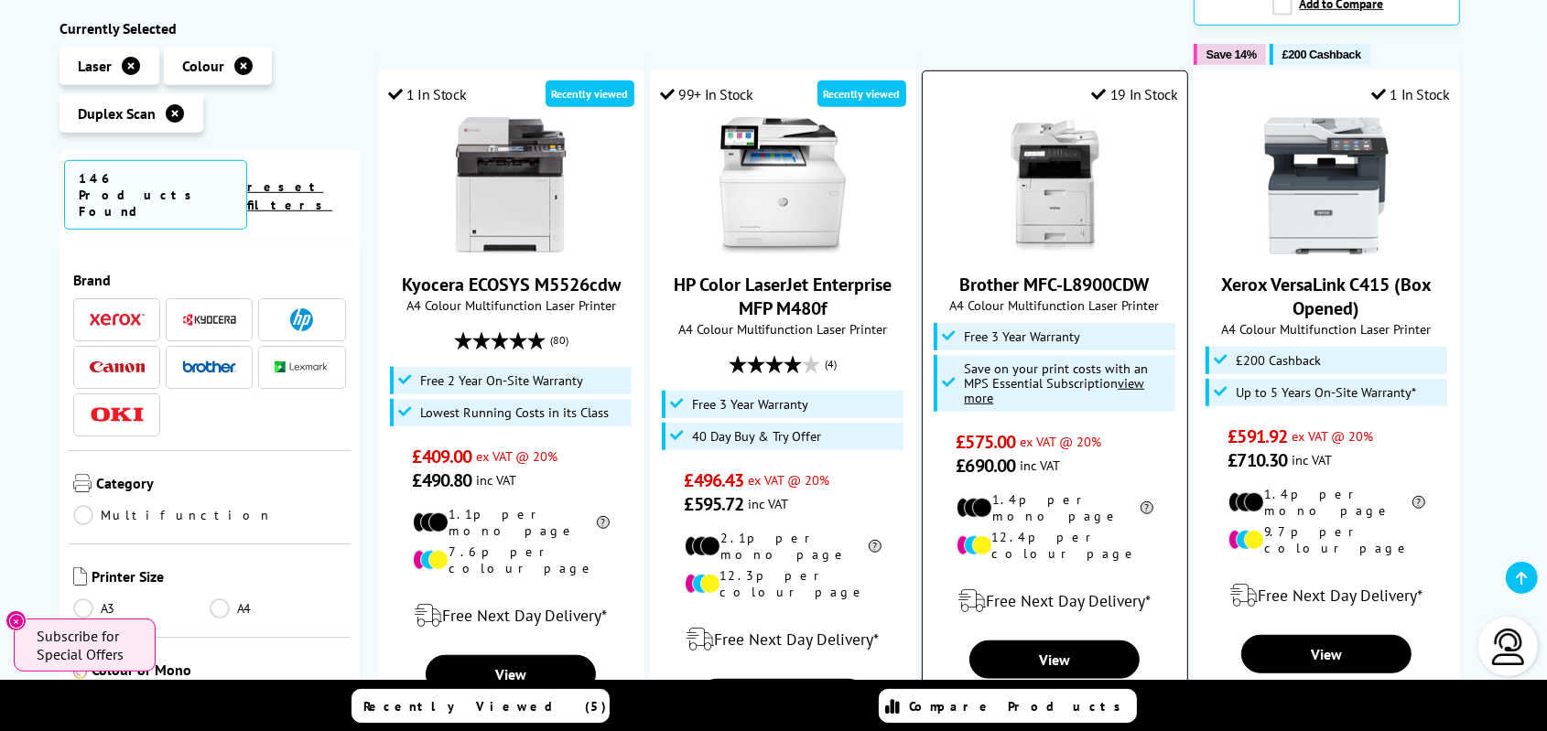
click at [1106, 273] on link "Brother MFC-L8900CDW" at bounding box center [1054, 285] width 189 height 24
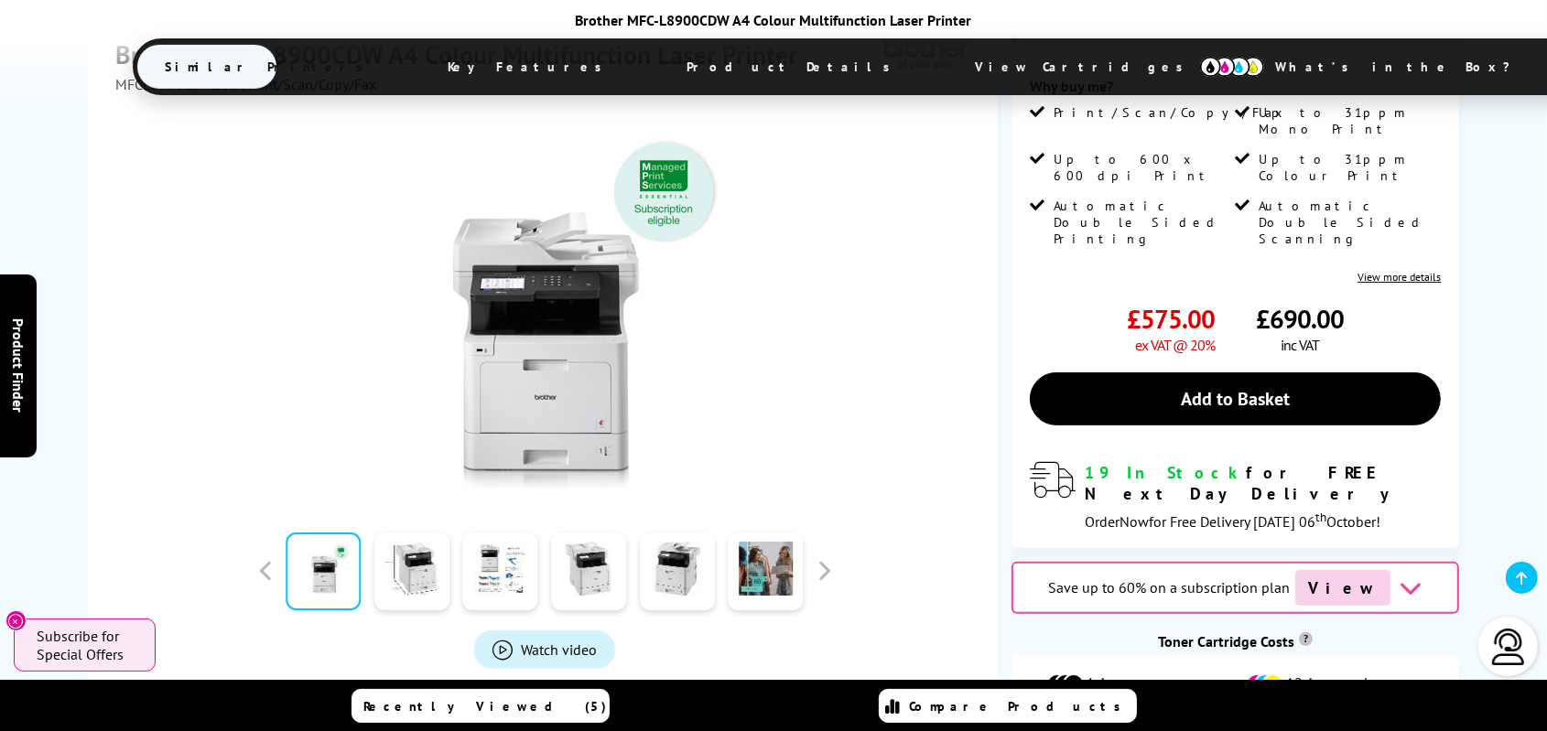
scroll to position [344, 0]
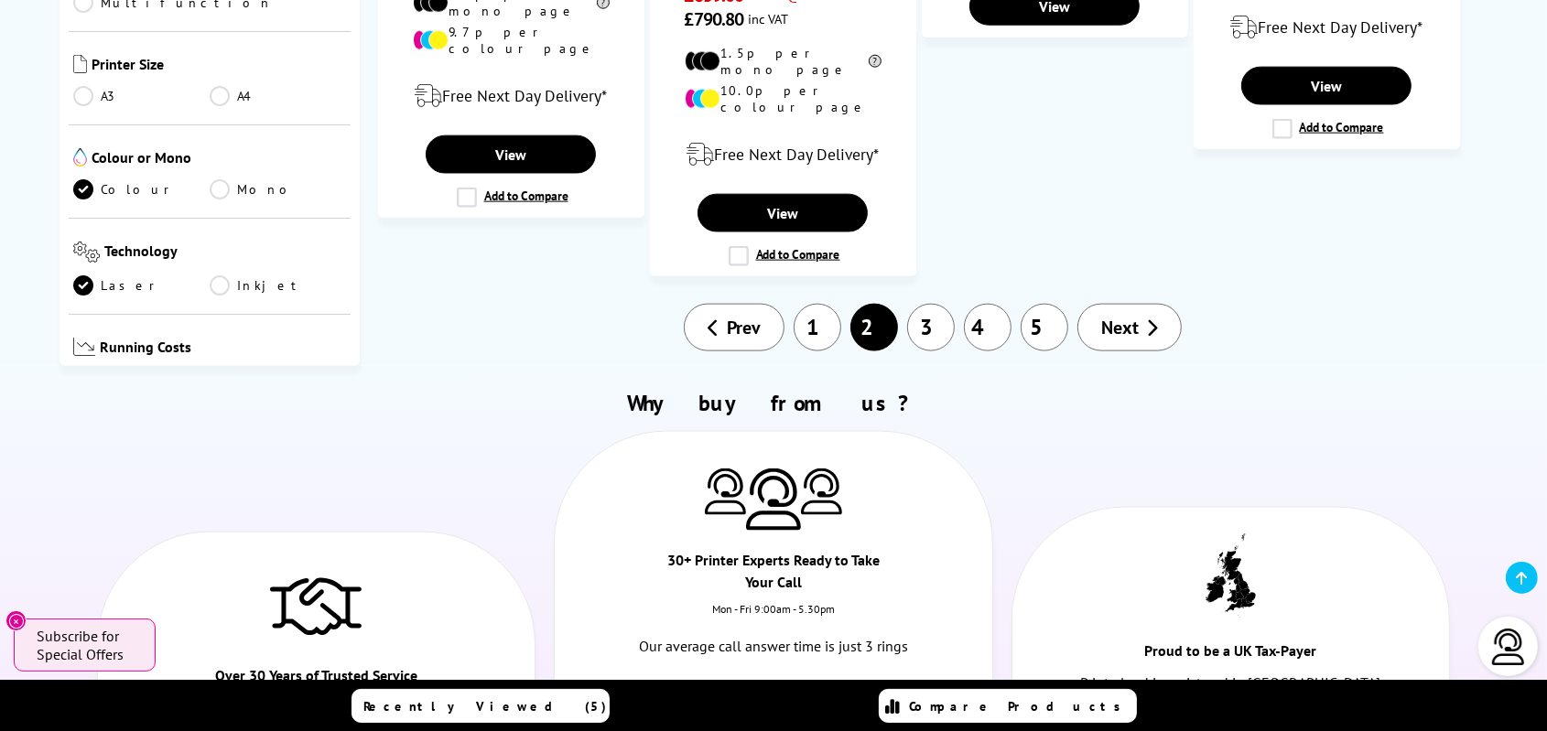
scroll to position [2467, 0]
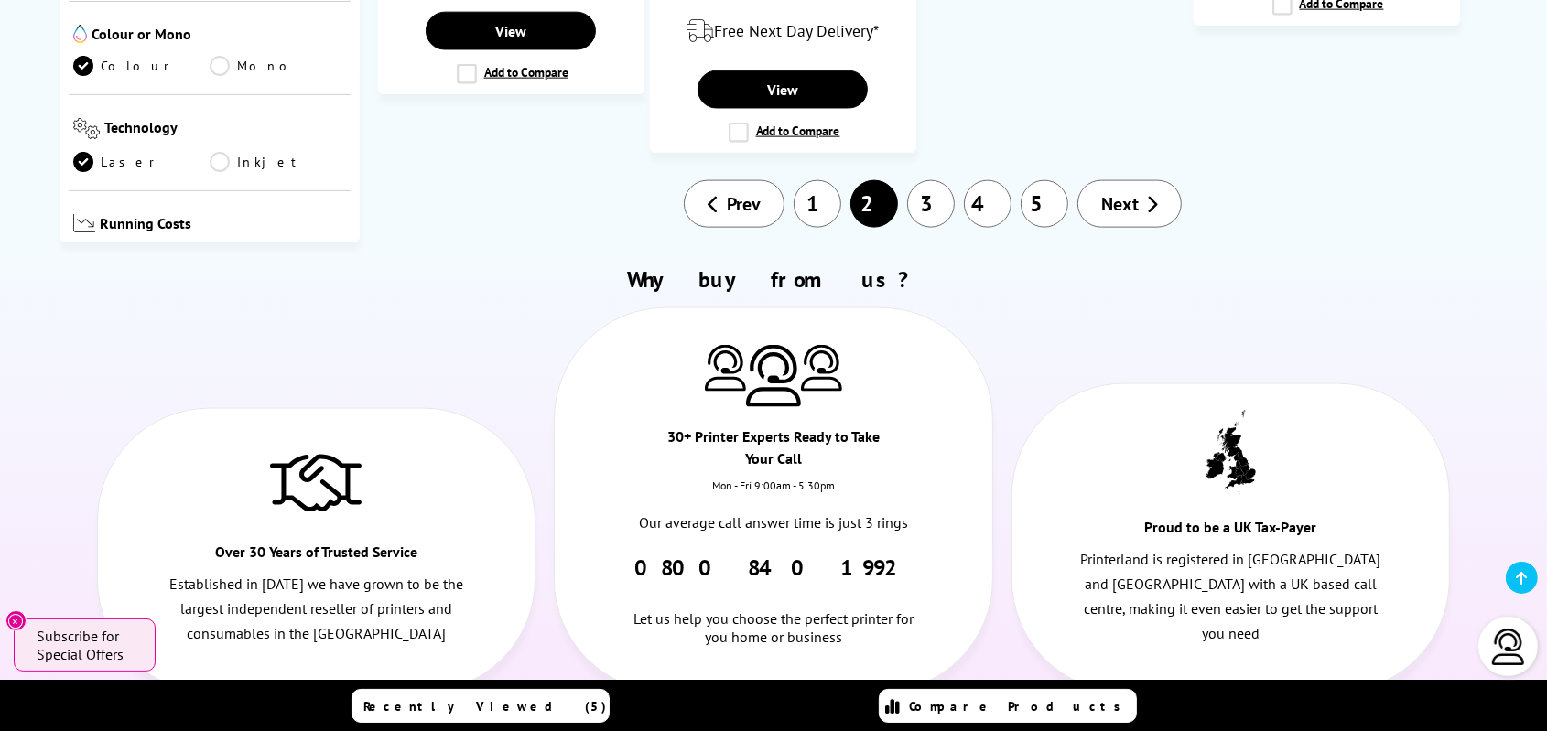
click at [824, 180] on link "1" at bounding box center [818, 204] width 48 height 48
